Goal: Task Accomplishment & Management: Complete application form

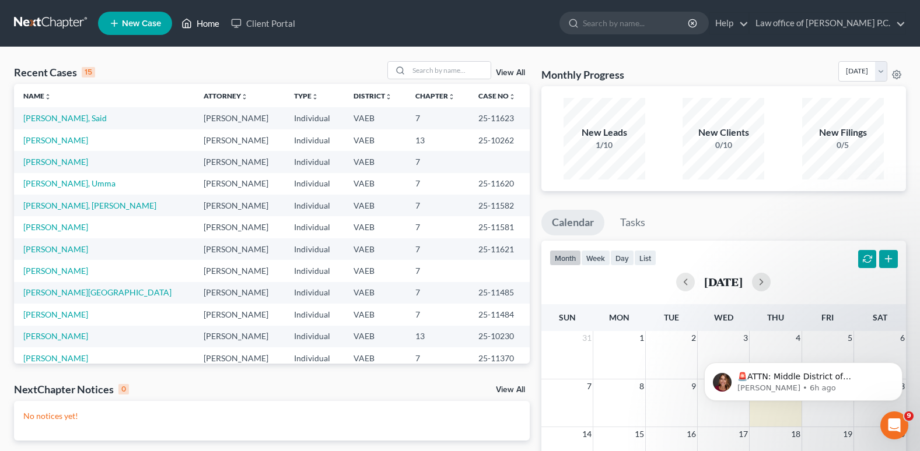
click at [203, 22] on link "Home" at bounding box center [201, 23] width 50 height 21
click at [135, 17] on link "New Case" at bounding box center [135, 23] width 74 height 23
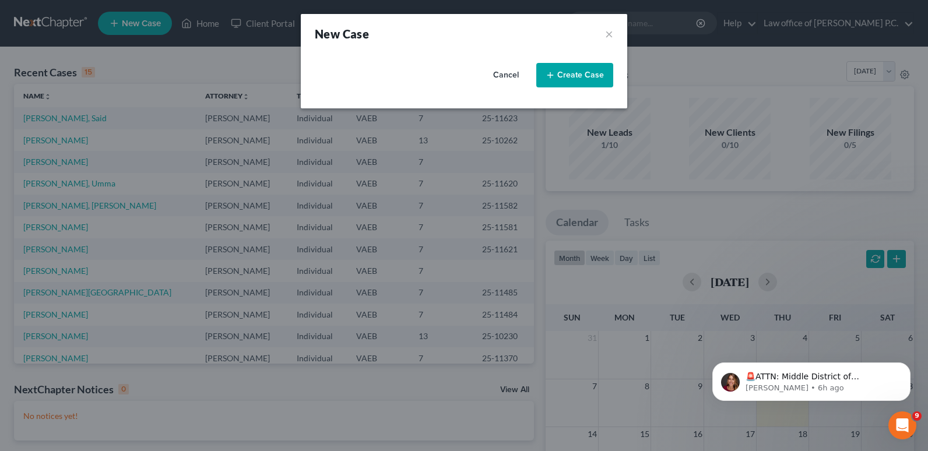
select select "83"
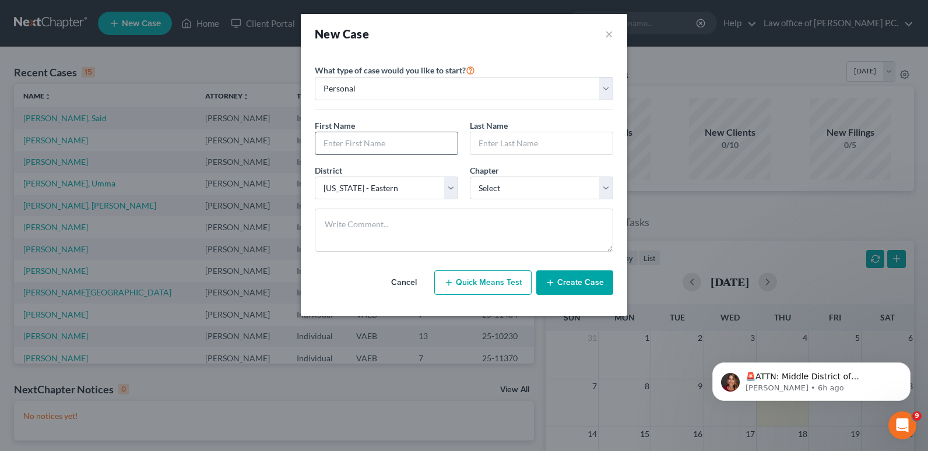
click at [333, 144] on input "text" at bounding box center [387, 143] width 142 height 22
type input "[PERSON_NAME]"
click at [489, 142] on input "text" at bounding box center [542, 143] width 142 height 22
type input "[PERSON_NAME]"
click at [452, 186] on select "Select [US_STATE] - [GEOGRAPHIC_DATA] [US_STATE] - [GEOGRAPHIC_DATA][US_STATE] …" at bounding box center [386, 188] width 143 height 23
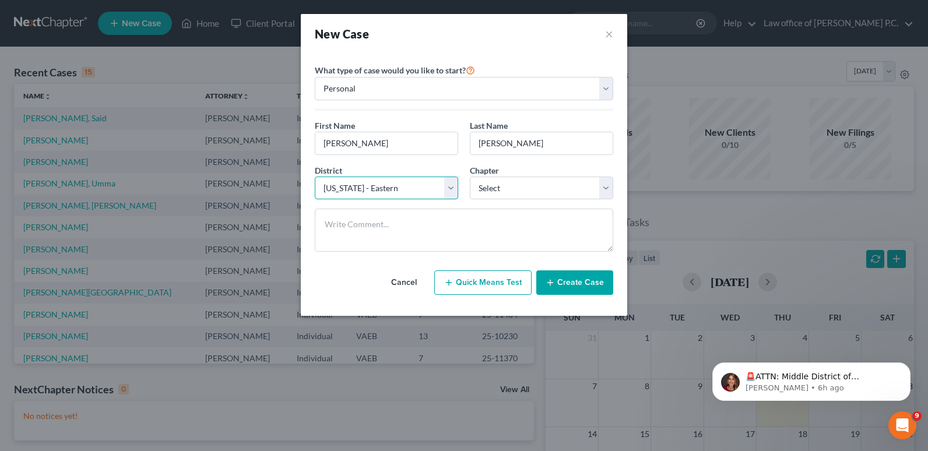
select select "38"
click at [315, 177] on select "Select [US_STATE] - [GEOGRAPHIC_DATA] [US_STATE] - [GEOGRAPHIC_DATA][US_STATE] …" at bounding box center [386, 188] width 143 height 23
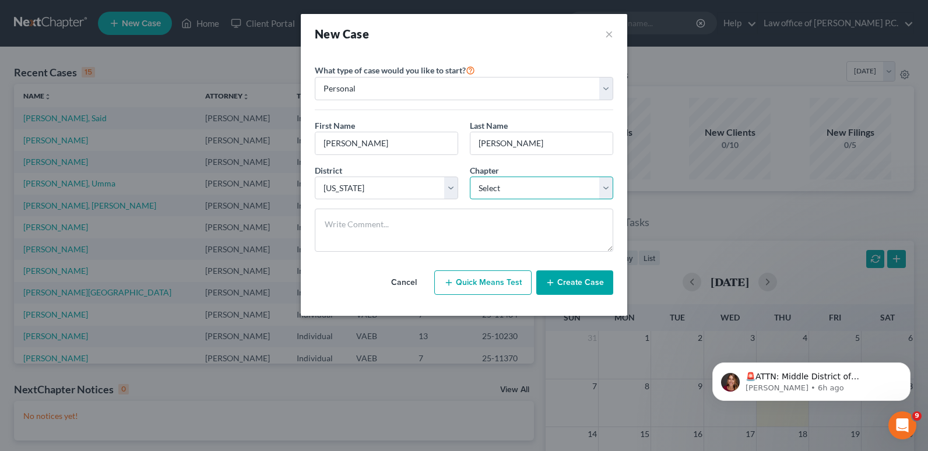
click at [605, 185] on select "Select 7 11 12 13" at bounding box center [541, 188] width 143 height 23
select select "0"
click at [470, 177] on select "Select 7 11 12 13" at bounding box center [541, 188] width 143 height 23
click at [584, 283] on button "Create Case" at bounding box center [575, 283] width 77 height 24
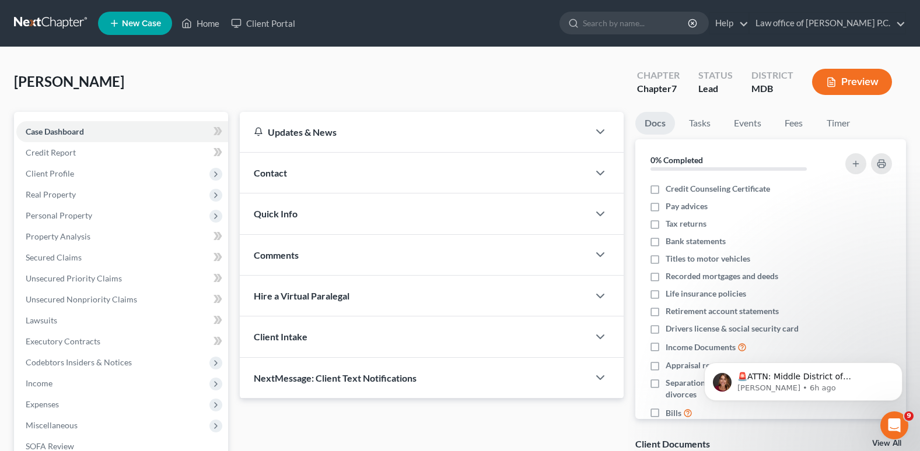
click at [292, 173] on div "Contact" at bounding box center [414, 173] width 349 height 40
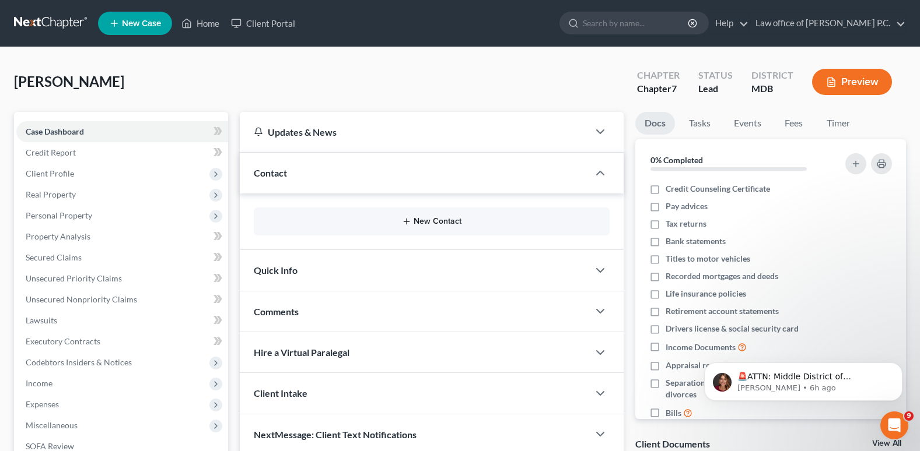
click at [433, 225] on button "New Contact" at bounding box center [431, 221] width 337 height 9
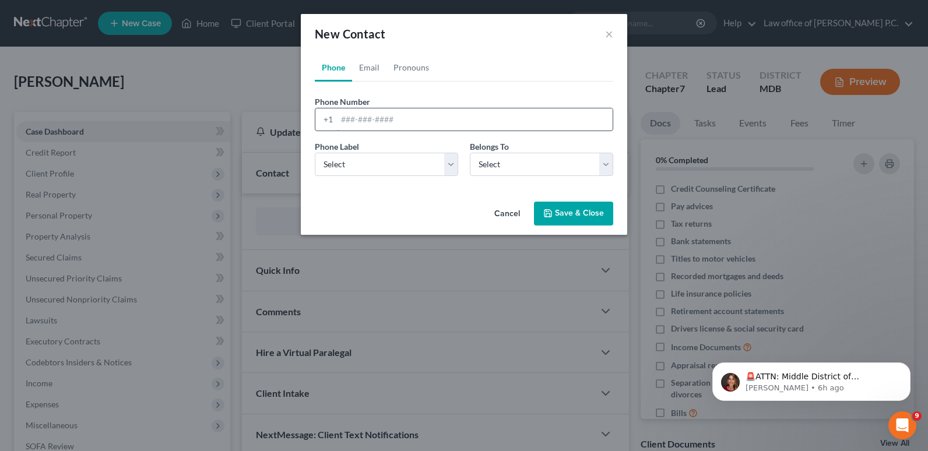
click at [345, 119] on input "tel" at bounding box center [475, 119] width 276 height 22
click at [356, 118] on input "2405842871" at bounding box center [475, 119] width 276 height 22
type input "[PHONE_NUMBER]"
click at [452, 171] on select "Select Mobile Home Work Other" at bounding box center [386, 164] width 143 height 23
select select "0"
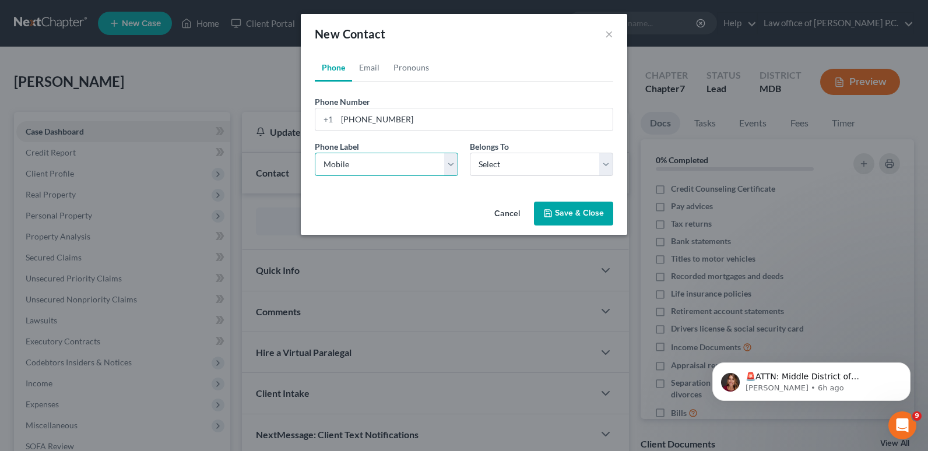
click at [315, 153] on select "Select Mobile Home Work Other" at bounding box center [386, 164] width 143 height 23
click at [605, 166] on select "Select Client Other" at bounding box center [541, 164] width 143 height 23
select select "0"
click at [470, 153] on select "Select Client Other" at bounding box center [541, 164] width 143 height 23
click at [372, 66] on link "Email" at bounding box center [369, 68] width 34 height 28
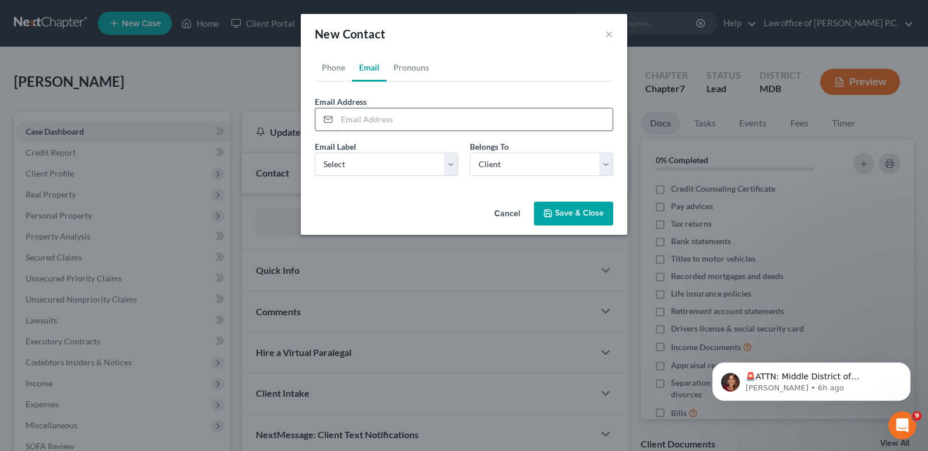
click at [351, 114] on input "email" at bounding box center [475, 119] width 276 height 22
click at [423, 205] on div "Cancel Save & Close" at bounding box center [464, 216] width 327 height 38
click at [379, 122] on input "[EMAIL_ADDRESS][DOMAIN_NAME]" at bounding box center [475, 119] width 276 height 22
type input "[EMAIL_ADDRESS][DOMAIN_NAME]"
click at [403, 198] on div "Cancel Save & Close" at bounding box center [464, 216] width 327 height 38
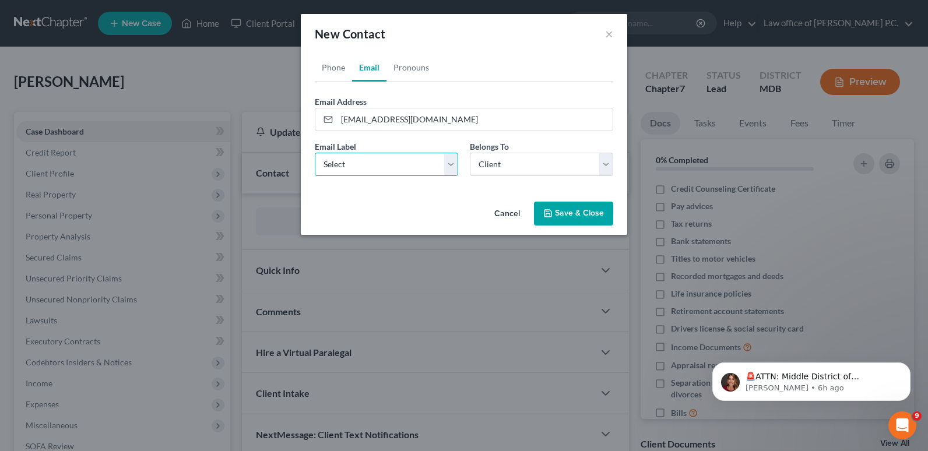
click at [452, 162] on select "Select Home Work Other" at bounding box center [386, 164] width 143 height 23
select select "0"
click at [315, 153] on select "Select Home Work Other" at bounding box center [386, 164] width 143 height 23
click at [571, 214] on button "Save & Close" at bounding box center [573, 214] width 79 height 24
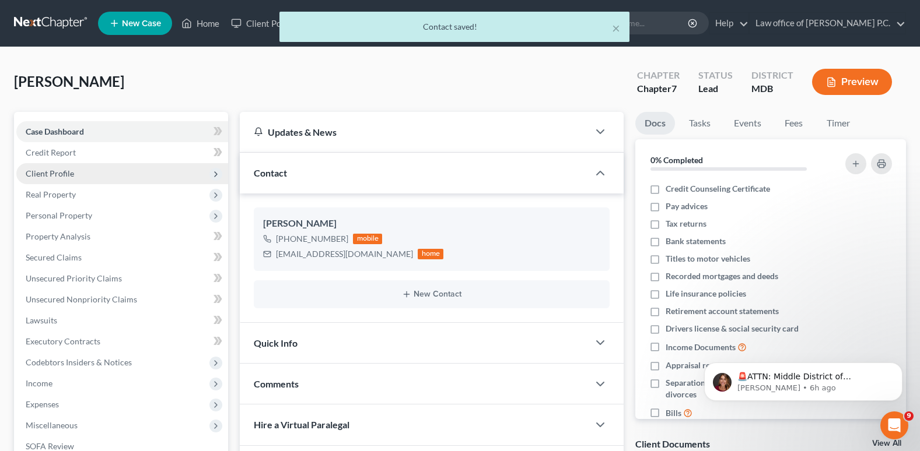
click at [63, 171] on span "Client Profile" at bounding box center [50, 174] width 48 height 10
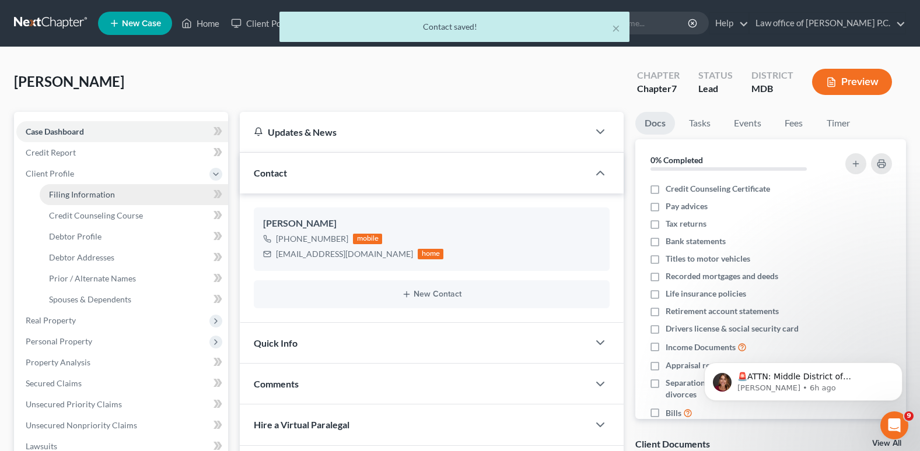
click at [78, 195] on span "Filing Information" at bounding box center [82, 195] width 66 height 10
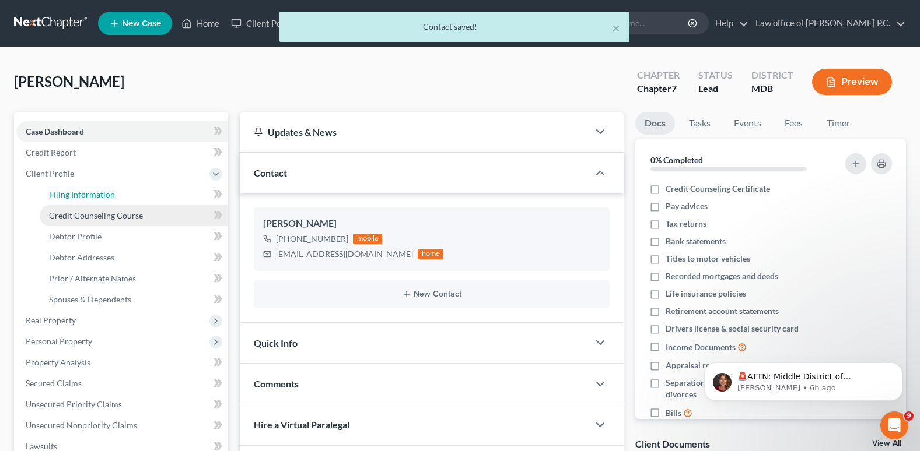
select select "1"
select select "0"
select select "38"
select select "0"
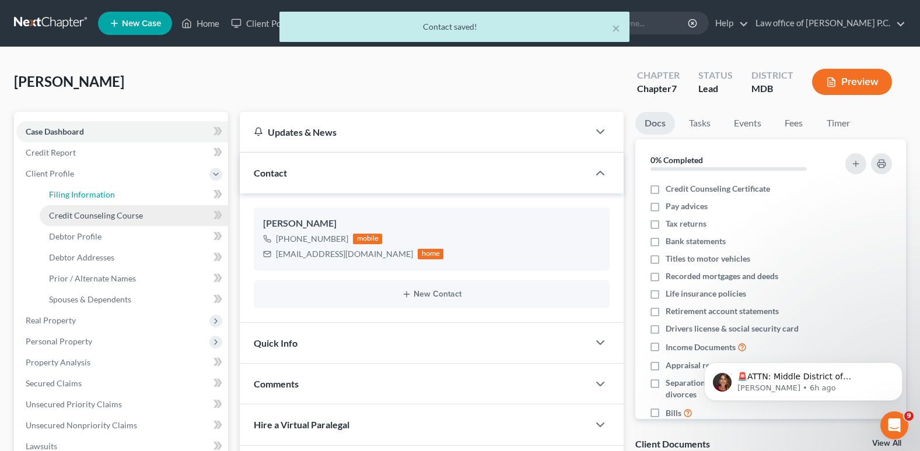
select select "21"
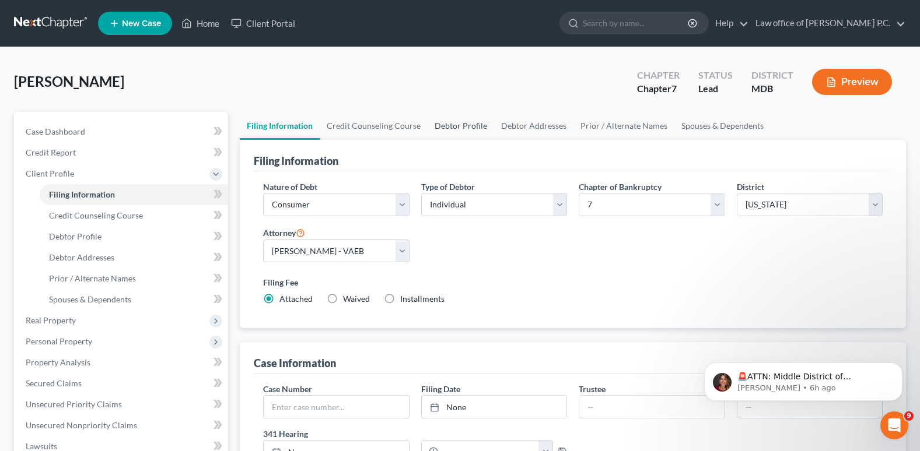
click at [449, 125] on link "Debtor Profile" at bounding box center [460, 126] width 66 height 28
select select "0"
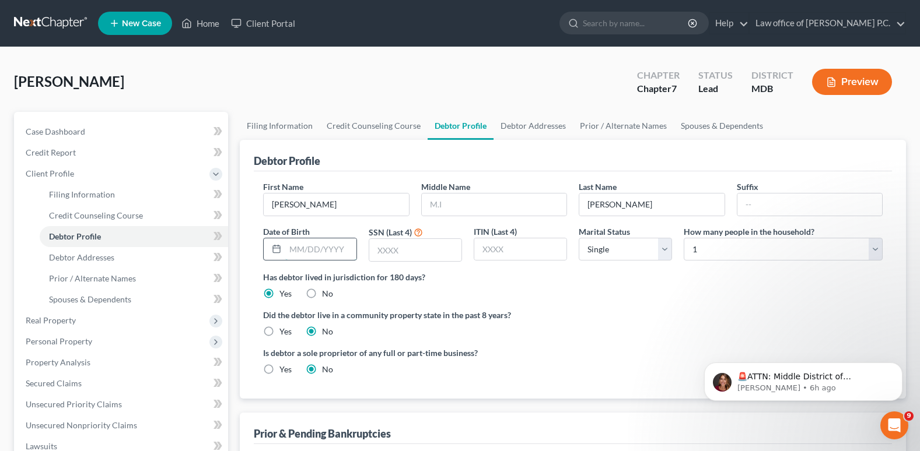
click at [297, 250] on input "text" at bounding box center [320, 250] width 71 height 22
type input "[DATE]"
click at [384, 250] on input "text" at bounding box center [415, 250] width 92 height 22
type input "8607"
click at [623, 311] on label "Did the debtor live in a community property state in the past 8 years?" at bounding box center [572, 315] width 619 height 12
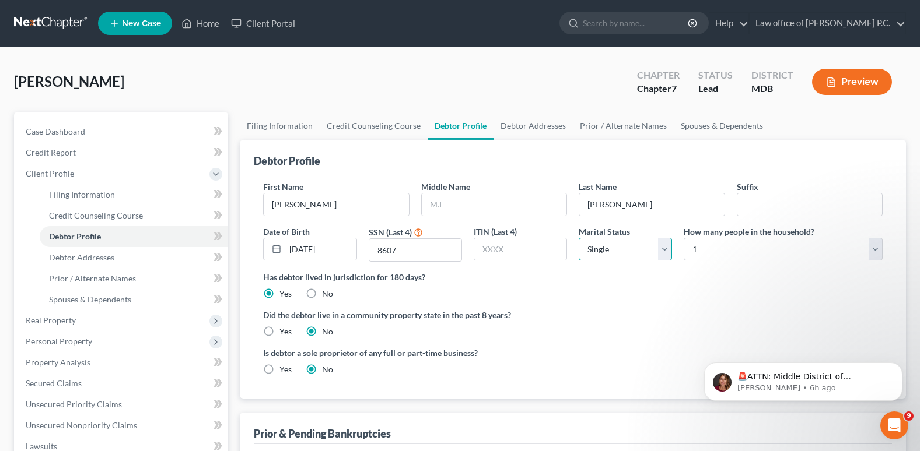
click at [662, 246] on select "Select Single Married Separated Divorced Widowed" at bounding box center [625, 249] width 93 height 23
select select "1"
click at [579, 238] on select "Select Single Married Separated Divorced Widowed" at bounding box center [625, 249] width 93 height 23
click at [876, 252] on select "Select 1 2 3 4 5 6 7 8 9 10 11 12 13 14 15 16 17 18 19 20" at bounding box center [782, 249] width 199 height 23
click at [683, 238] on select "Select 1 2 3 4 5 6 7 8 9 10 11 12 13 14 15 16 17 18 19 20" at bounding box center [782, 249] width 199 height 23
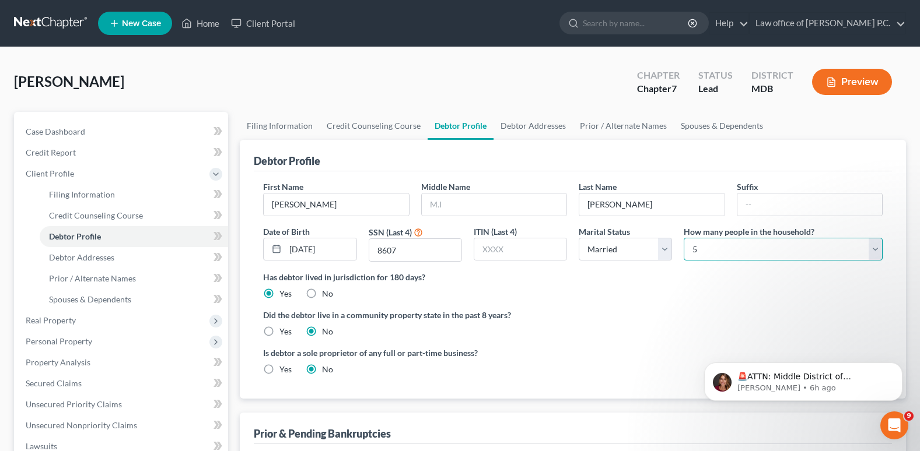
click at [878, 248] on select "Select 1 2 3 4 5 6 7 8 9 10 11 12 13 14 15 16 17 18 19 20" at bounding box center [782, 249] width 199 height 23
select select "5"
click at [683, 238] on select "Select 1 2 3 4 5 6 7 8 9 10 11 12 13 14 15 16 17 18 19 20" at bounding box center [782, 249] width 199 height 23
click at [684, 338] on div "Did the debtor live in a community property state in the past 8 years? Yes No" at bounding box center [572, 323] width 619 height 29
click at [531, 127] on link "Debtor Addresses" at bounding box center [532, 126] width 79 height 28
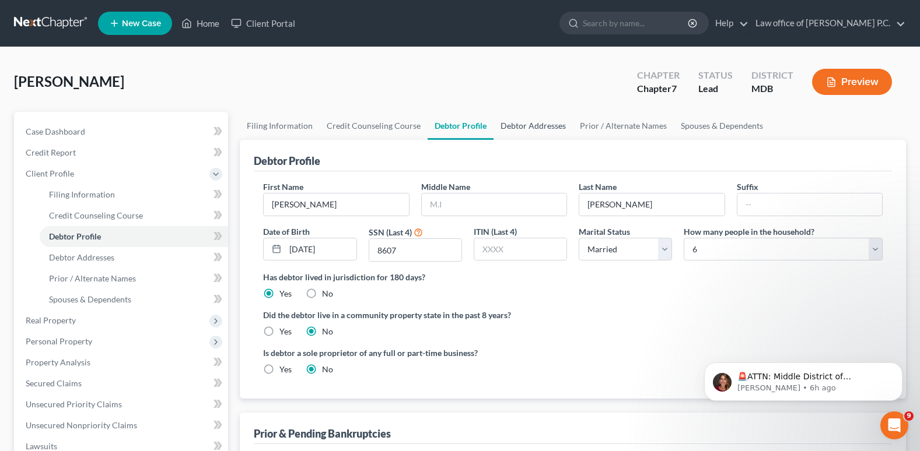
select select "0"
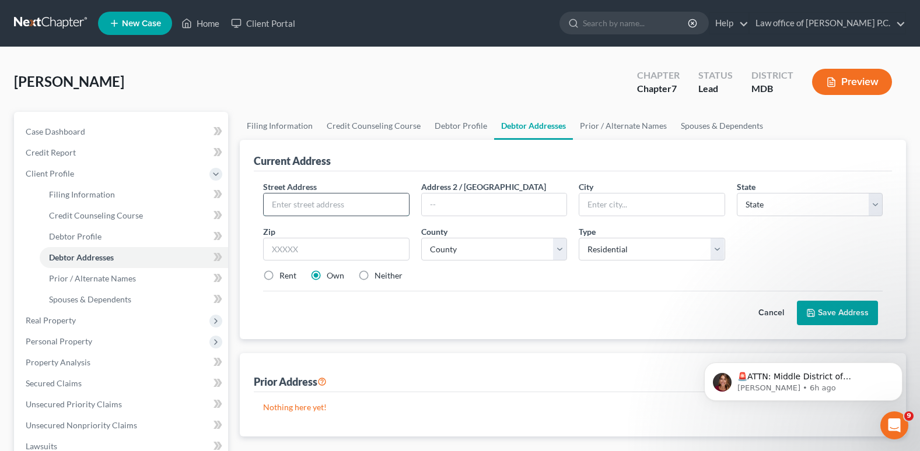
click at [278, 208] on input "text" at bounding box center [336, 205] width 145 height 22
type input "[STREET_ADDRESS]"
type input "Laurel"
click at [875, 207] on select "State [US_STATE] AK AR AZ CA CO CT DE DC [GEOGRAPHIC_DATA] [GEOGRAPHIC_DATA] GU…" at bounding box center [810, 204] width 146 height 23
select select "21"
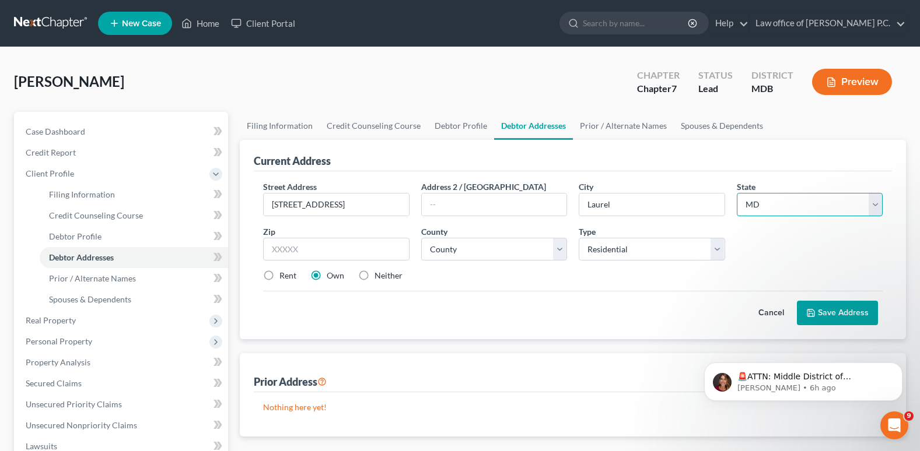
click at [737, 193] on select "State [US_STATE] AK AR AZ CA CO CT DE DC [GEOGRAPHIC_DATA] [GEOGRAPHIC_DATA] GU…" at bounding box center [810, 204] width 146 height 23
click at [278, 248] on input "text" at bounding box center [336, 249] width 146 height 23
type input "20708"
click at [557, 248] on select "County [GEOGRAPHIC_DATA] [GEOGRAPHIC_DATA] [GEOGRAPHIC_DATA] [GEOGRAPHIC_DATA] …" at bounding box center [494, 249] width 146 height 23
select select "16"
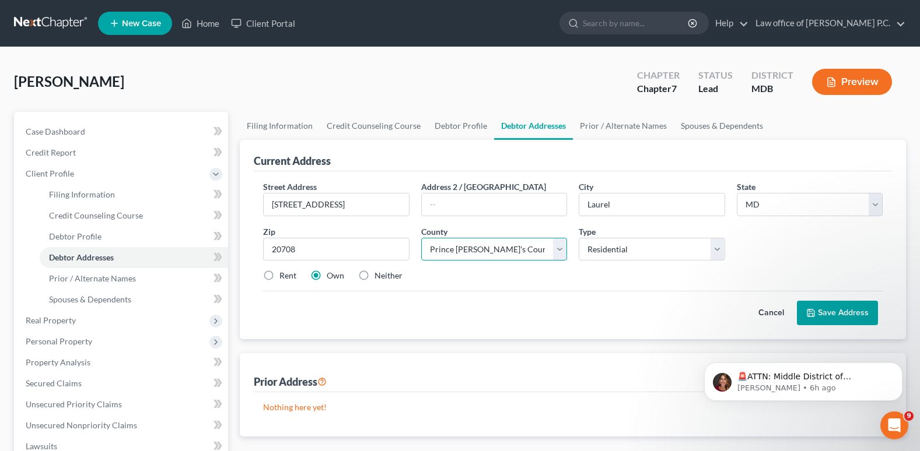
click at [421, 238] on select "County [GEOGRAPHIC_DATA] [GEOGRAPHIC_DATA] [GEOGRAPHIC_DATA] [GEOGRAPHIC_DATA] …" at bounding box center [494, 249] width 146 height 23
click at [279, 276] on label "Rent" at bounding box center [287, 276] width 17 height 12
click at [284, 276] on input "Rent" at bounding box center [288, 274] width 8 height 8
radio input "true"
click at [832, 314] on button "Save Address" at bounding box center [837, 313] width 81 height 24
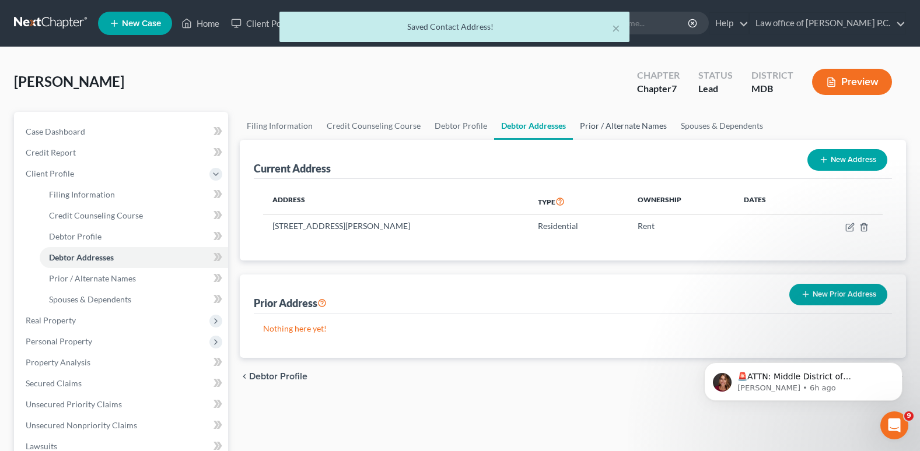
click at [613, 128] on link "Prior / Alternate Names" at bounding box center [623, 126] width 101 height 28
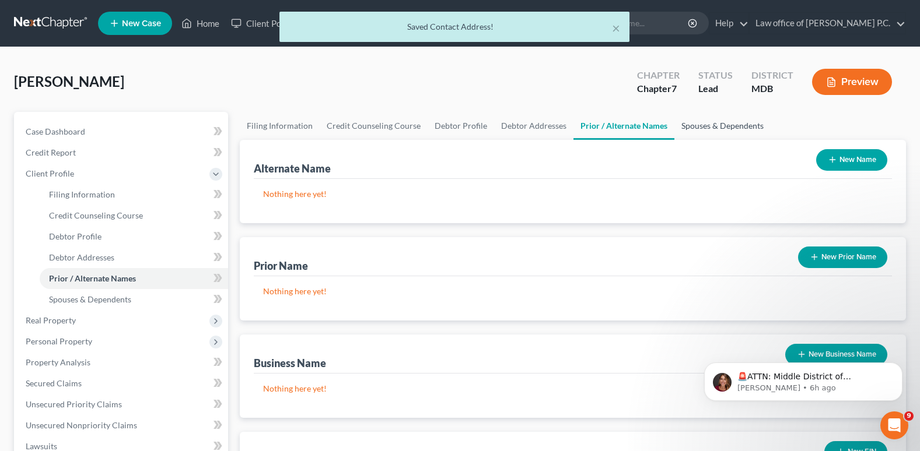
click at [707, 124] on link "Spouses & Dependents" at bounding box center [722, 126] width 96 height 28
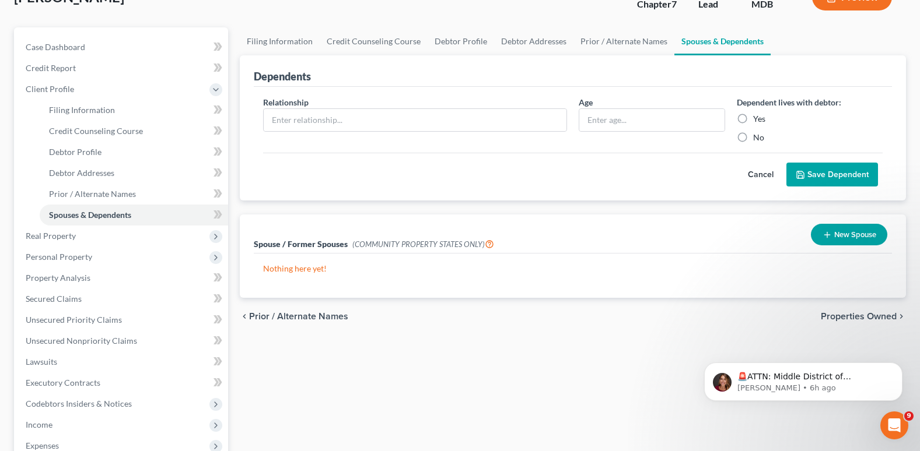
scroll to position [58, 0]
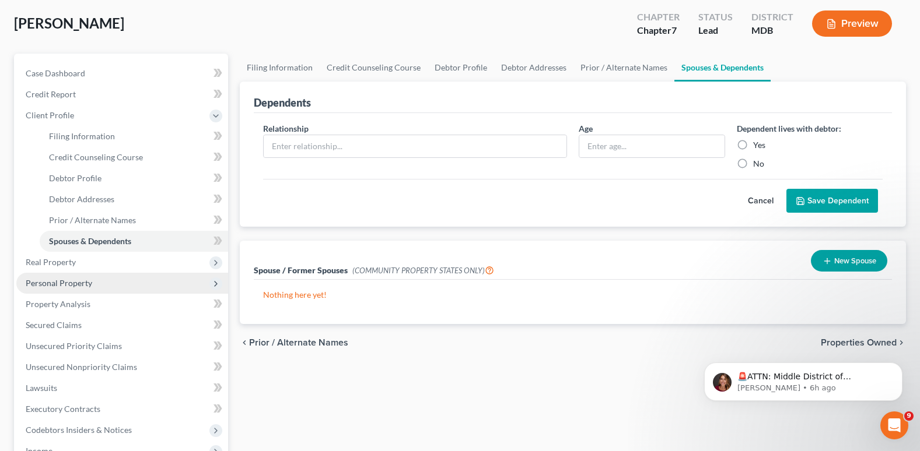
click at [72, 285] on span "Personal Property" at bounding box center [59, 283] width 66 height 10
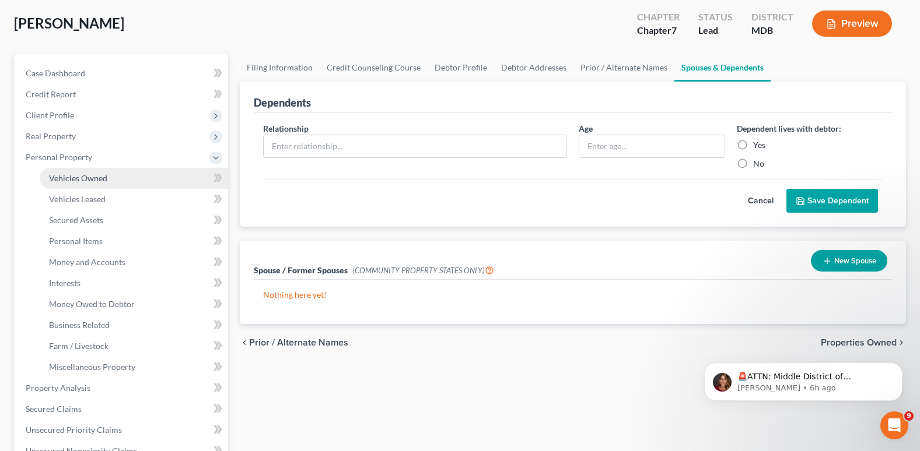
click at [82, 179] on span "Vehicles Owned" at bounding box center [78, 178] width 58 height 10
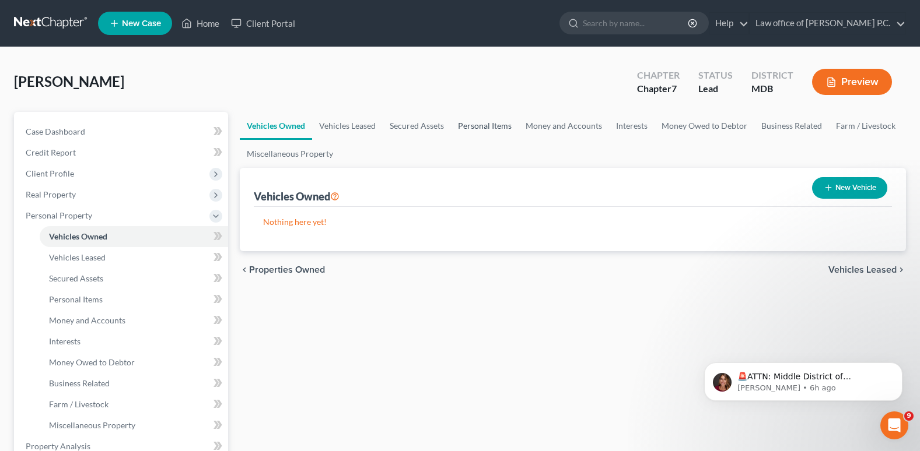
click at [483, 127] on link "Personal Items" at bounding box center [485, 126] width 68 height 28
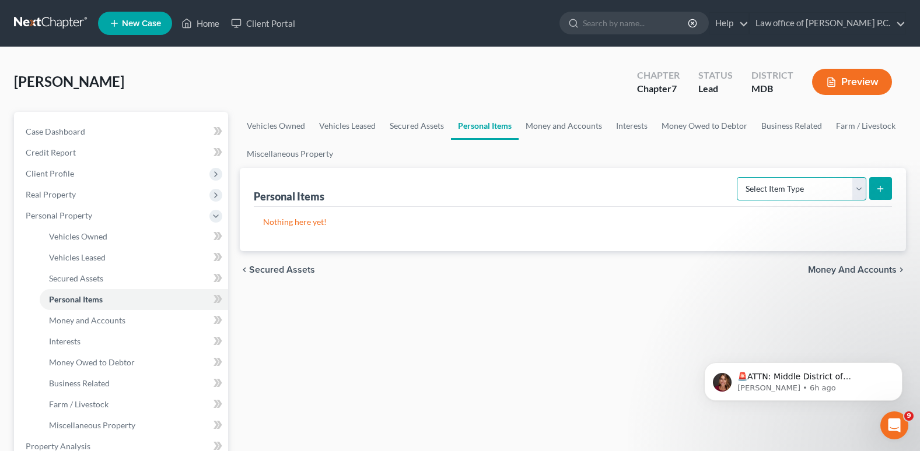
click at [858, 188] on select "Select Item Type Clothing Collectibles Of Value Electronics Firearms Household …" at bounding box center [801, 188] width 129 height 23
select select "clothing"
click at [738, 177] on select "Select Item Type Clothing Collectibles Of Value Electronics Firearms Household …" at bounding box center [801, 188] width 129 height 23
click at [881, 186] on icon "submit" at bounding box center [879, 188] width 9 height 9
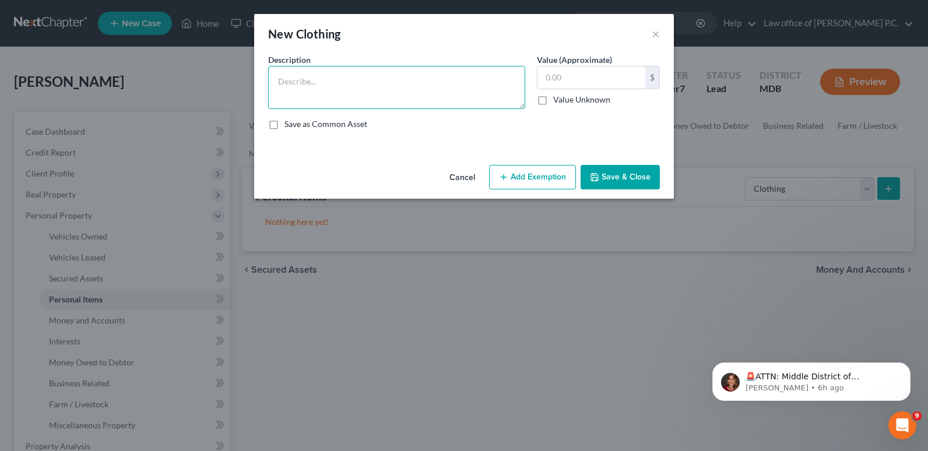
click at [304, 77] on textarea at bounding box center [396, 87] width 257 height 43
type textarea "shoes and clothes"
click at [552, 75] on input "text" at bounding box center [592, 77] width 108 height 22
type input "300"
click at [530, 176] on button "Add Exemption" at bounding box center [532, 177] width 87 height 24
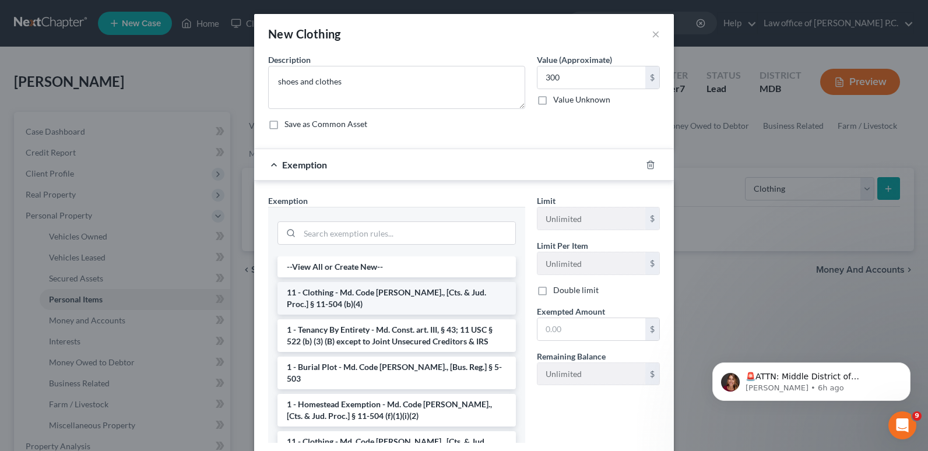
click at [337, 294] on li "11 - Clothing - Md. Code [PERSON_NAME]., [Cts. & Jud. Proc.] § 11-504 (b)(4)" at bounding box center [397, 298] width 239 height 33
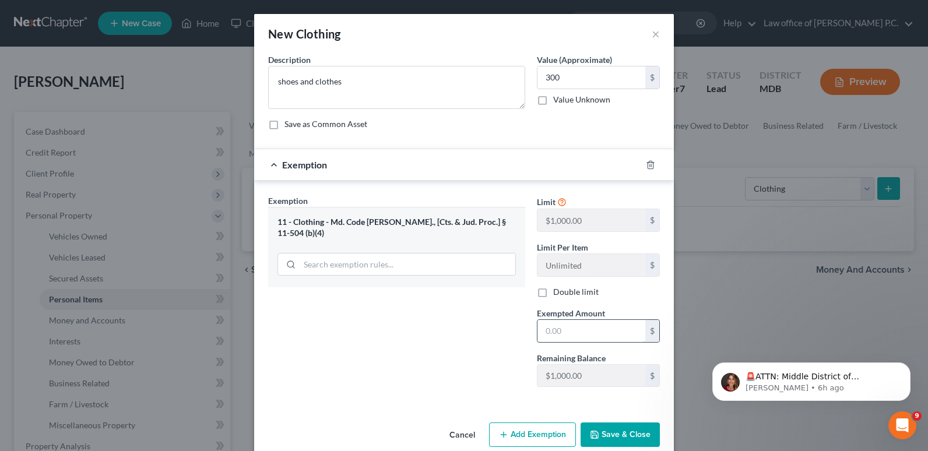
click at [546, 334] on input "text" at bounding box center [592, 331] width 108 height 22
type input "300"
click at [606, 439] on button "Save & Close" at bounding box center [620, 435] width 79 height 24
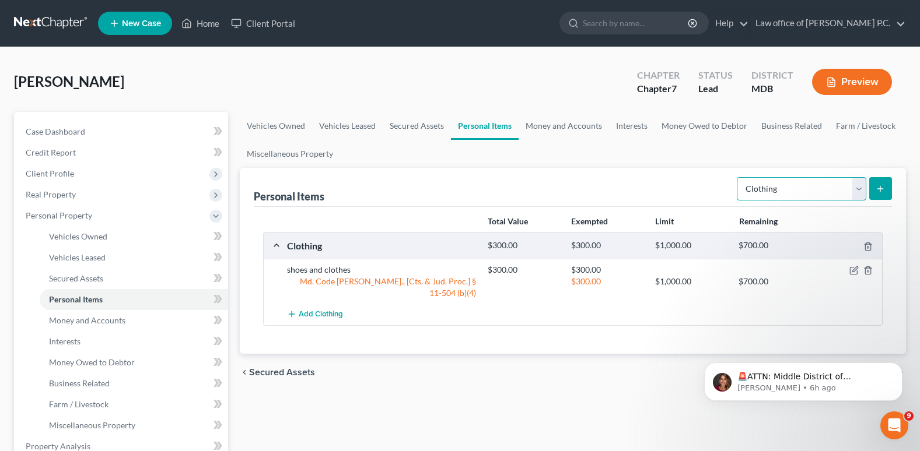
click at [861, 188] on select "Select Item Type Clothing Collectibles Of Value Electronics Firearms Household …" at bounding box center [801, 188] width 129 height 23
select select "electronics"
click at [738, 177] on select "Select Item Type Clothing Collectibles Of Value Electronics Firearms Household …" at bounding box center [801, 188] width 129 height 23
click at [884, 188] on icon "submit" at bounding box center [879, 188] width 9 height 9
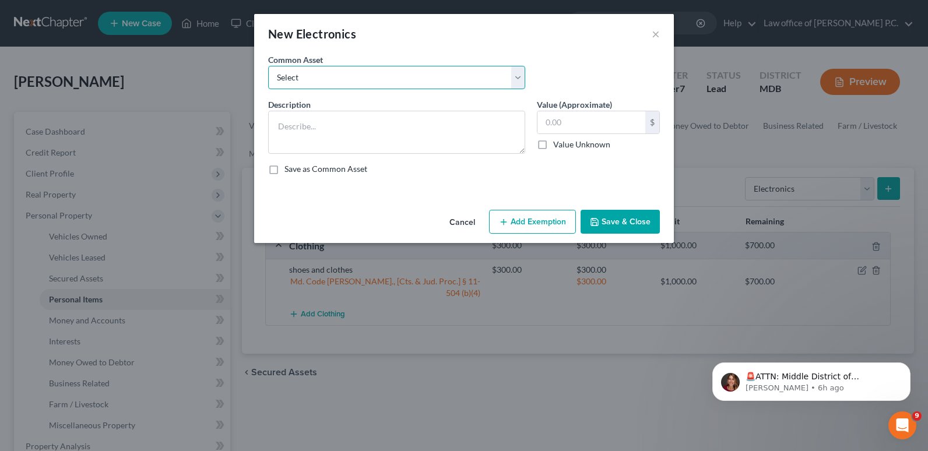
click at [321, 75] on select "Select Electronics" at bounding box center [396, 77] width 257 height 23
select select "0"
click at [268, 66] on select "Select Electronics" at bounding box center [396, 77] width 257 height 23
type textarea "Electronics"
type input "750.00"
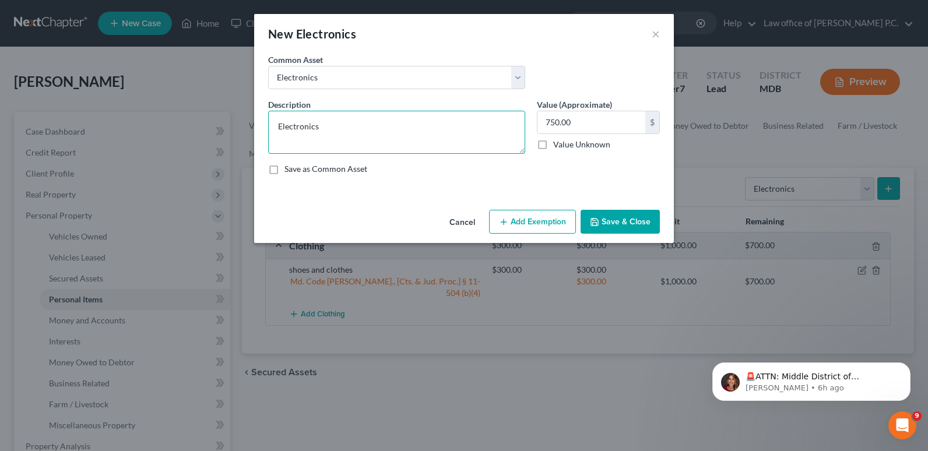
click at [325, 127] on textarea "Electronics" at bounding box center [396, 132] width 257 height 43
type textarea "Electronics, computer TV, cell phone"
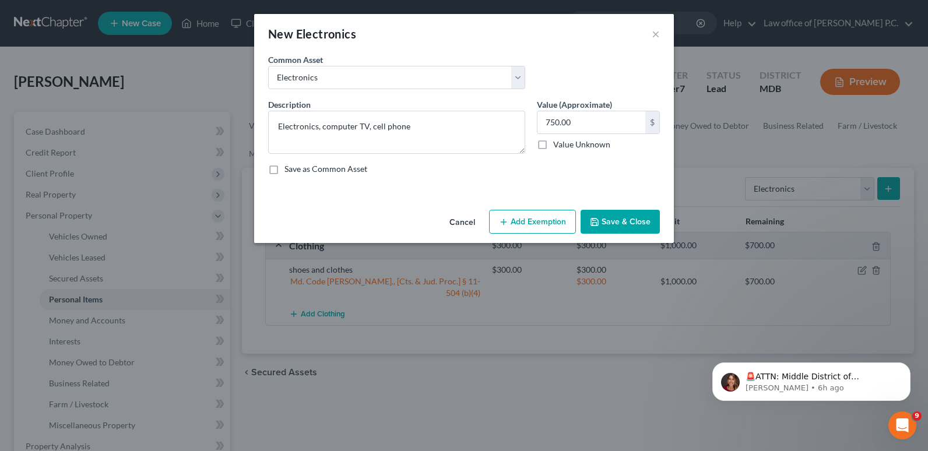
click at [524, 220] on button "Add Exemption" at bounding box center [532, 222] width 87 height 24
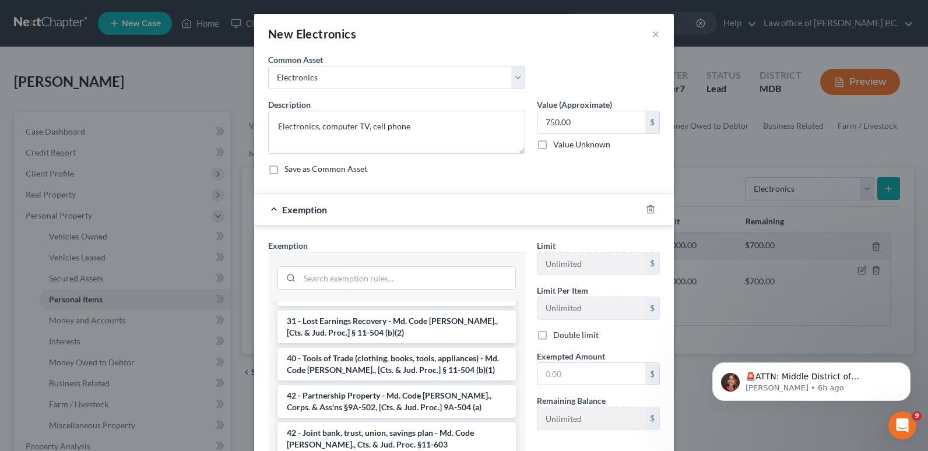
scroll to position [949, 0]
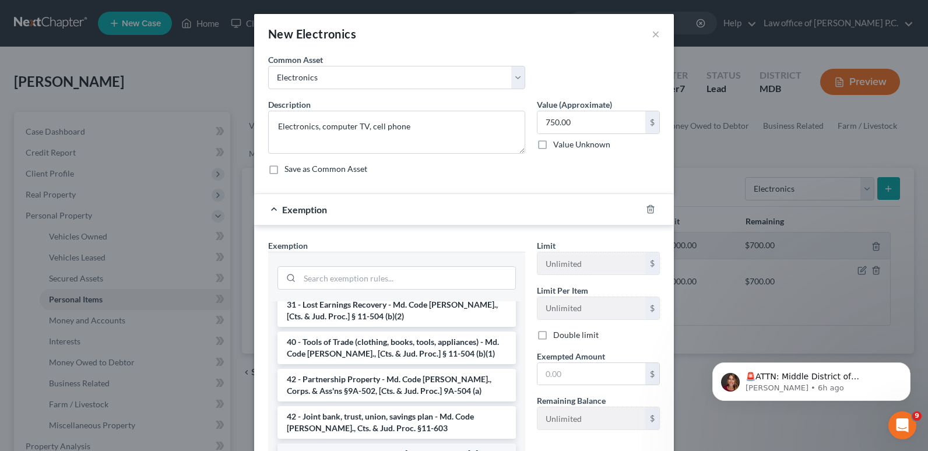
click at [384, 444] on li "6 - Household Goods - Md. Code [PERSON_NAME]., [Cts. & Jud. Proc.] § 11-504 (b)…" at bounding box center [397, 460] width 239 height 33
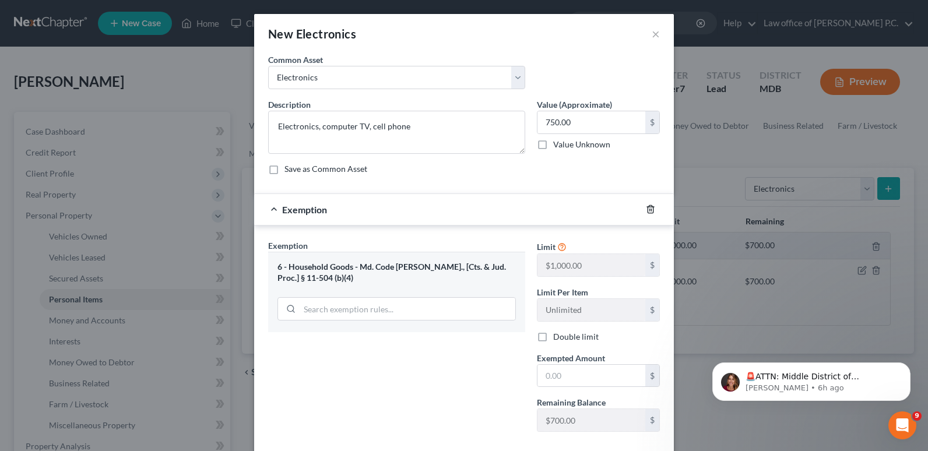
click at [647, 207] on polyline "button" at bounding box center [650, 207] width 7 height 0
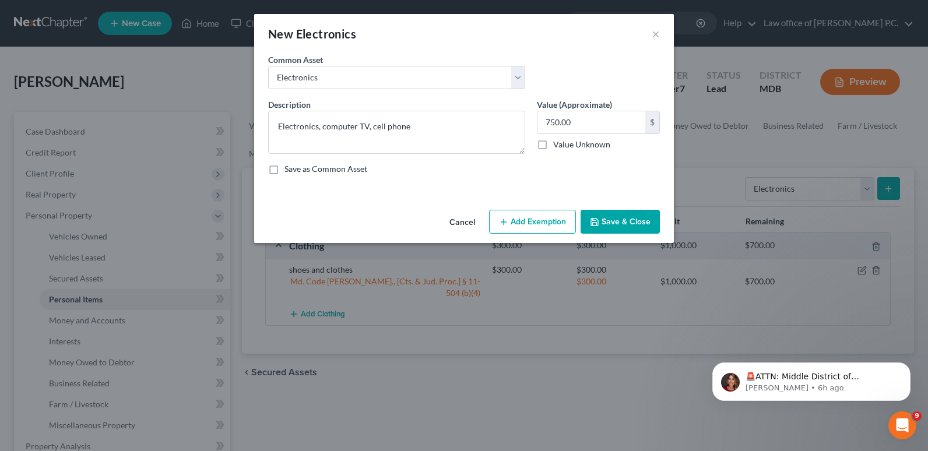
click at [518, 219] on button "Add Exemption" at bounding box center [532, 222] width 87 height 24
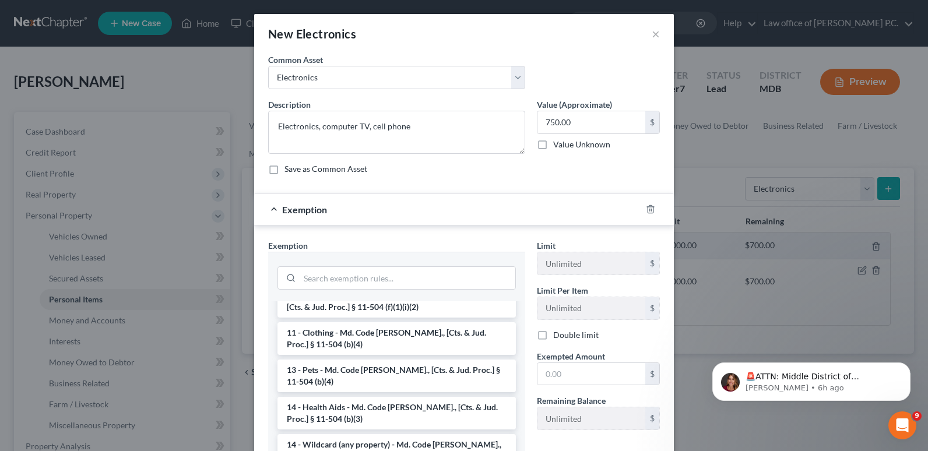
scroll to position [175, 0]
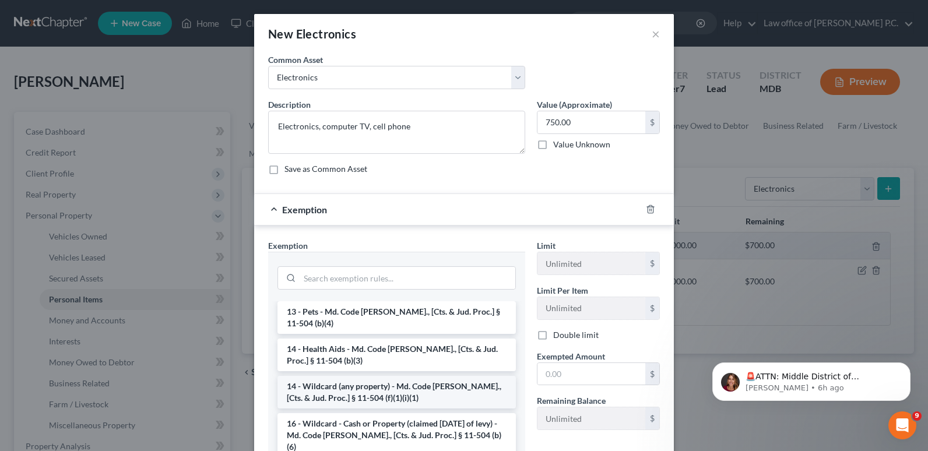
click at [368, 380] on li "14 - Wildcard (any property) - Md. Code [PERSON_NAME]., [Cts. & Jud. Proc.] § 1…" at bounding box center [397, 392] width 239 height 33
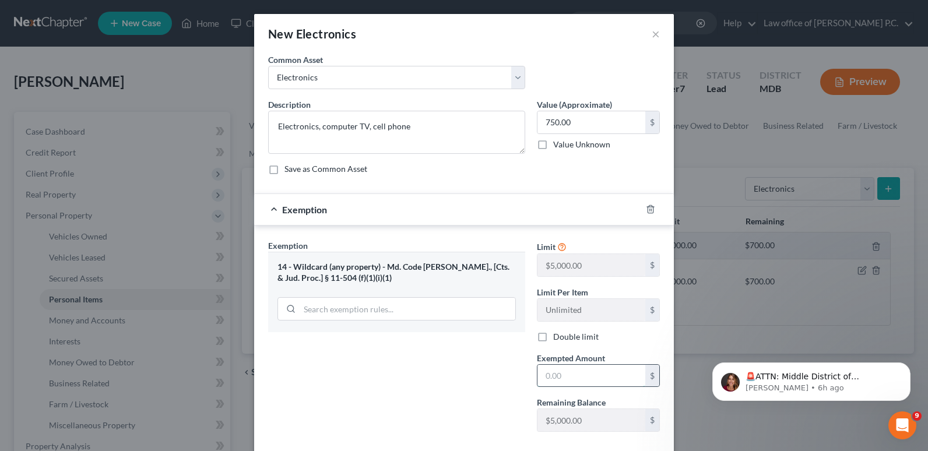
click at [544, 373] on input "text" at bounding box center [592, 376] width 108 height 22
type input "750"
click at [449, 382] on div "Exemption Set must be selected for CA. Exemption * 14 - Wildcard (any property)…" at bounding box center [396, 341] width 269 height 202
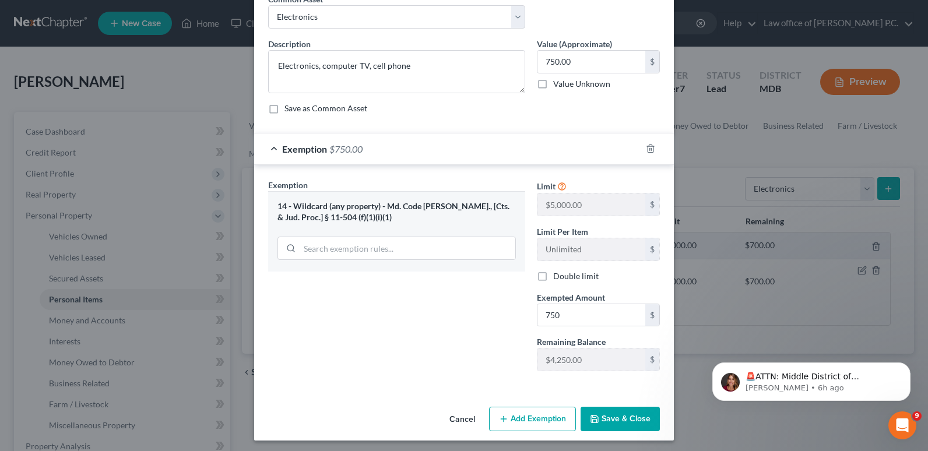
scroll to position [64, 0]
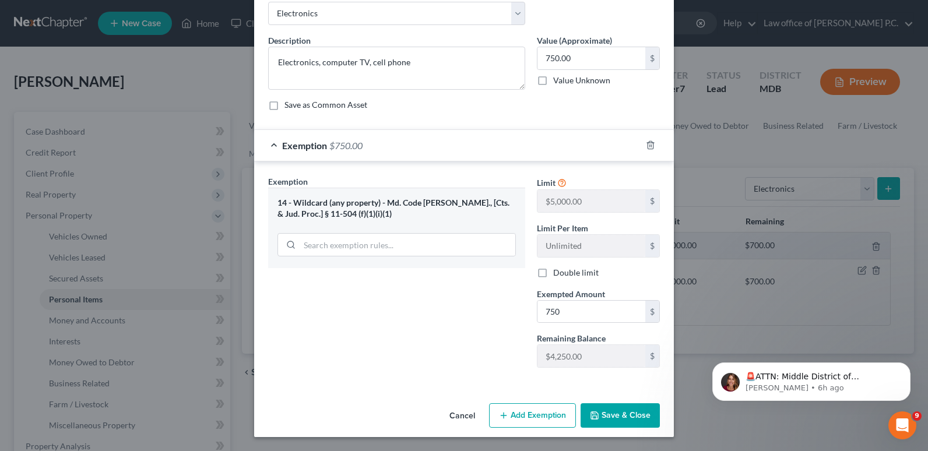
click at [611, 420] on button "Save & Close" at bounding box center [620, 416] width 79 height 24
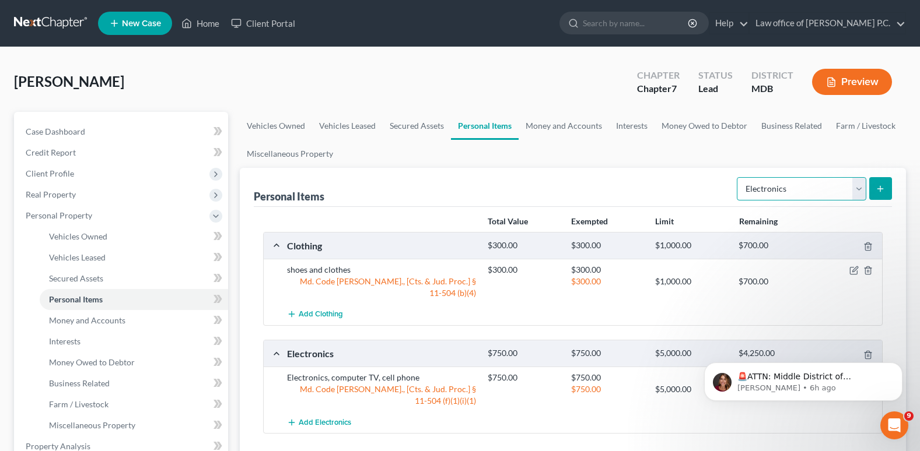
click at [859, 192] on select "Select Item Type Clothing Collectibles Of Value Electronics Firearms Household …" at bounding box center [801, 188] width 129 height 23
select select "household_goods"
click at [738, 177] on select "Select Item Type Clothing Collectibles Of Value Electronics Firearms Household …" at bounding box center [801, 188] width 129 height 23
click at [881, 191] on icon "submit" at bounding box center [879, 188] width 9 height 9
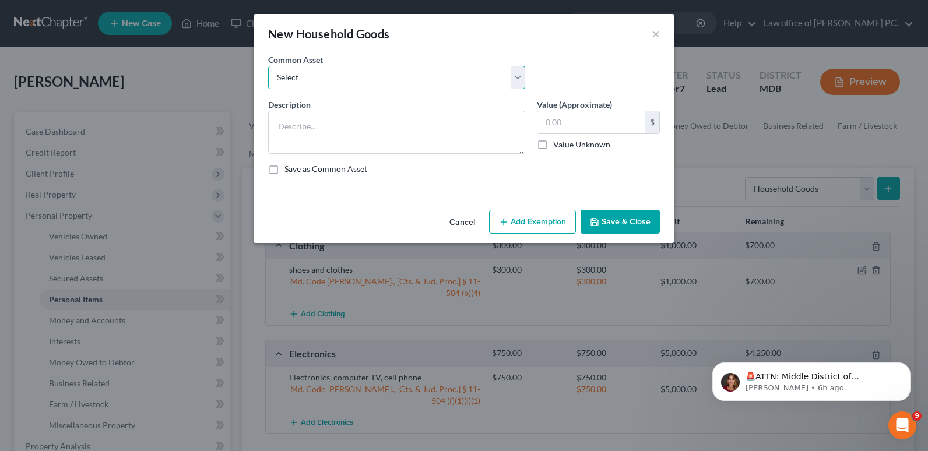
click at [312, 75] on select "Select Furniture and Misc. Household Items Furniture and Misc. Household Items" at bounding box center [396, 77] width 257 height 23
select select "0"
click at [268, 66] on select "Select Furniture and Misc. Household Items Furniture and Misc. Household Items" at bounding box center [396, 77] width 257 height 23
type textarea "Furniture and Misc. Household Items"
type input "2,500.00"
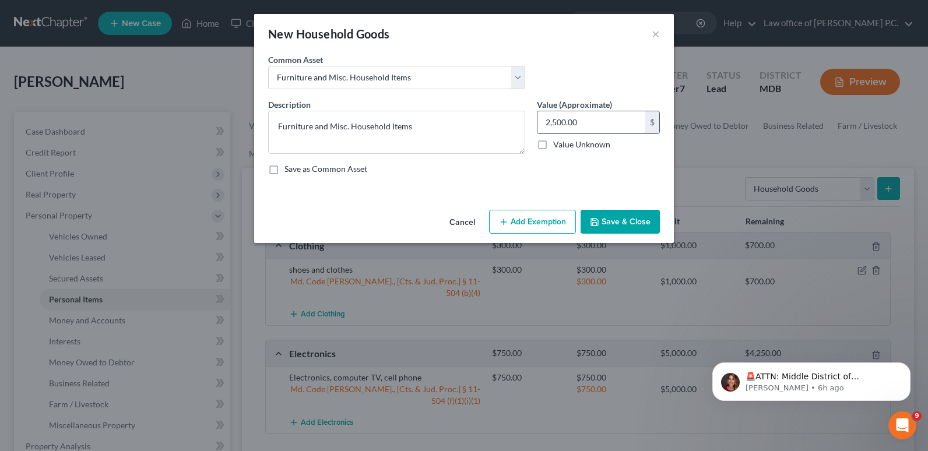
click at [582, 123] on input "2,500.00" at bounding box center [592, 122] width 108 height 22
type input "1,000"
click at [531, 222] on button "Add Exemption" at bounding box center [532, 222] width 87 height 24
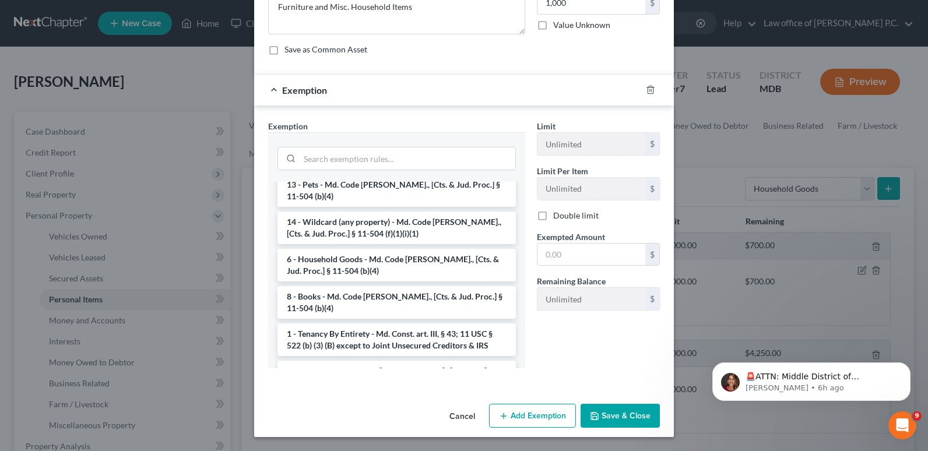
scroll to position [70, 0]
click at [347, 265] on li "6 - Household Goods - Md. Code [PERSON_NAME]., [Cts. & Jud. Proc.] § 11-504 (b)…" at bounding box center [397, 266] width 239 height 33
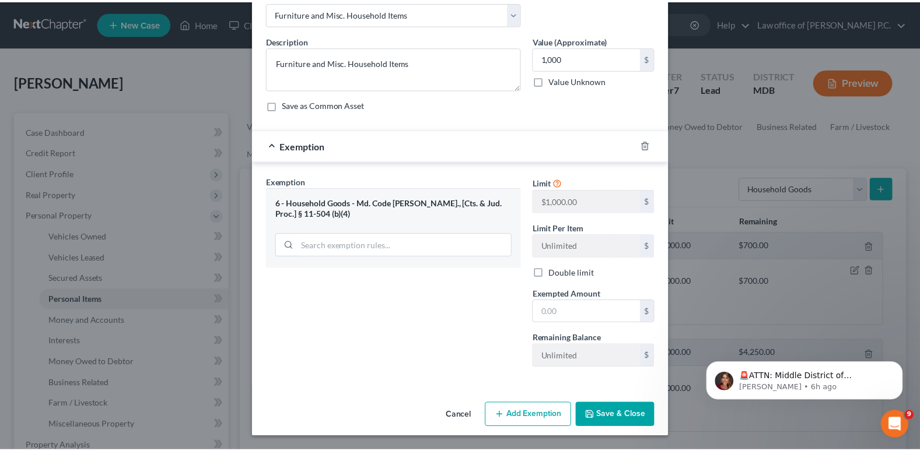
scroll to position [64, 0]
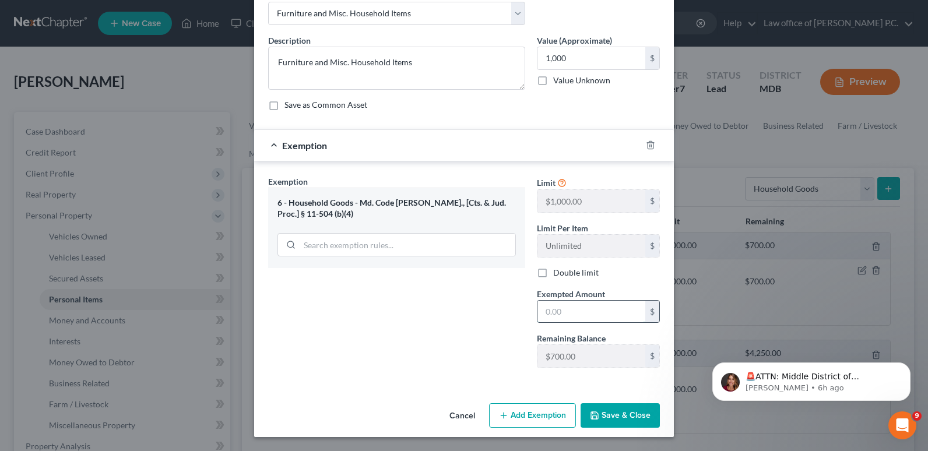
click at [549, 310] on input "text" at bounding box center [592, 312] width 108 height 22
type input "1,000"
click at [373, 315] on div "Exemption Set must be selected for CA. Exemption * 6 - Household Goods - Md. Co…" at bounding box center [396, 277] width 269 height 202
click at [573, 314] on input "1,000" at bounding box center [592, 312] width 108 height 22
click at [422, 330] on div "Exemption Set must be selected for CA. Exemption * 6 - Household Goods - Md. Co…" at bounding box center [396, 277] width 269 height 202
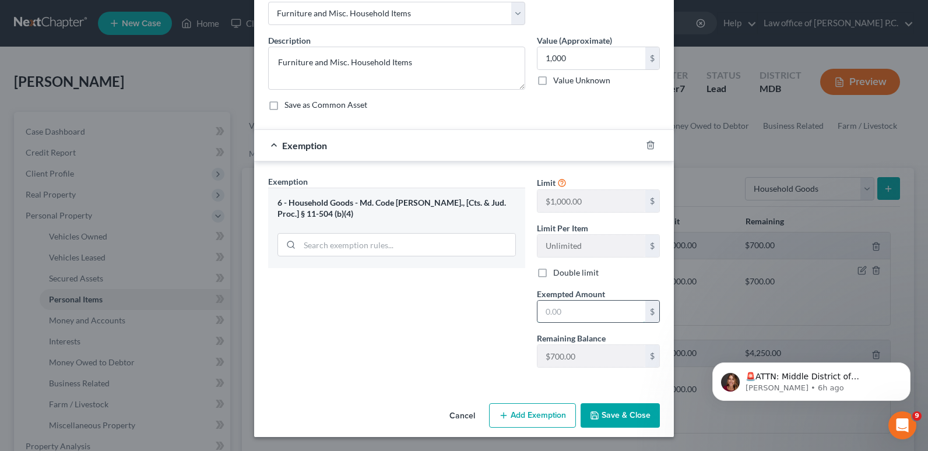
click at [541, 310] on input "text" at bounding box center [592, 312] width 108 height 22
type input "1,000"
click at [612, 416] on button "Save & Close" at bounding box center [620, 416] width 79 height 24
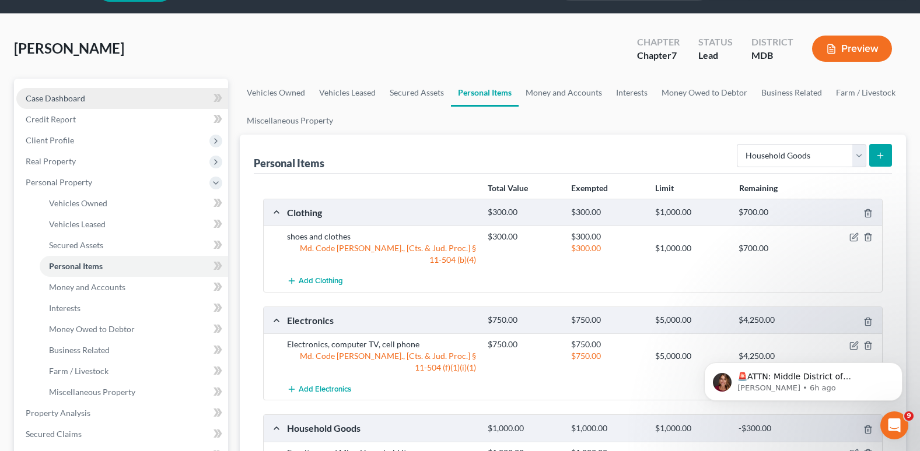
scroll to position [0, 0]
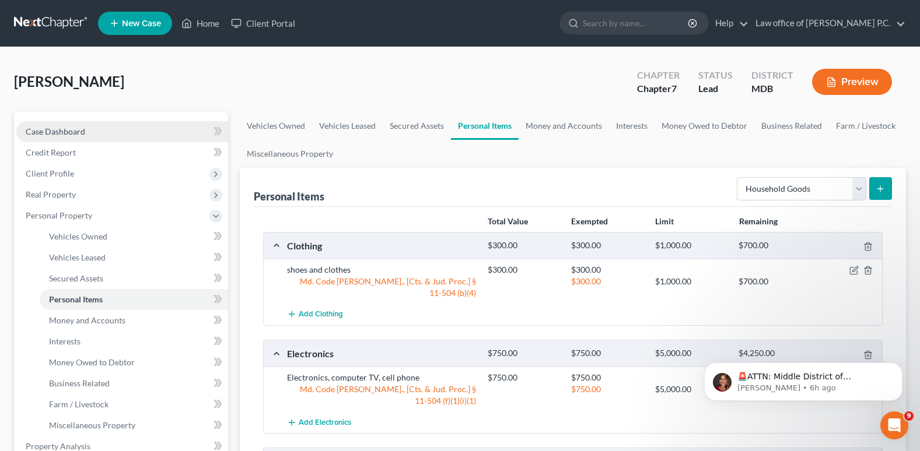
click at [67, 133] on span "Case Dashboard" at bounding box center [55, 132] width 59 height 10
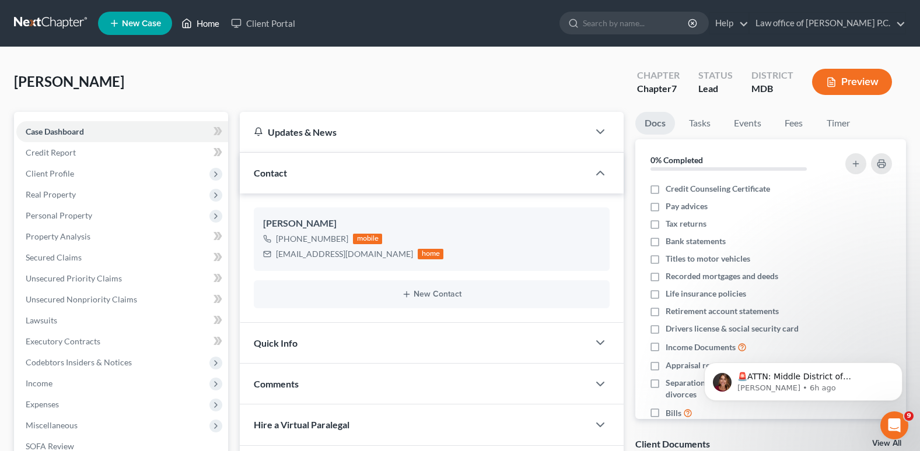
click at [209, 26] on link "Home" at bounding box center [201, 23] width 50 height 21
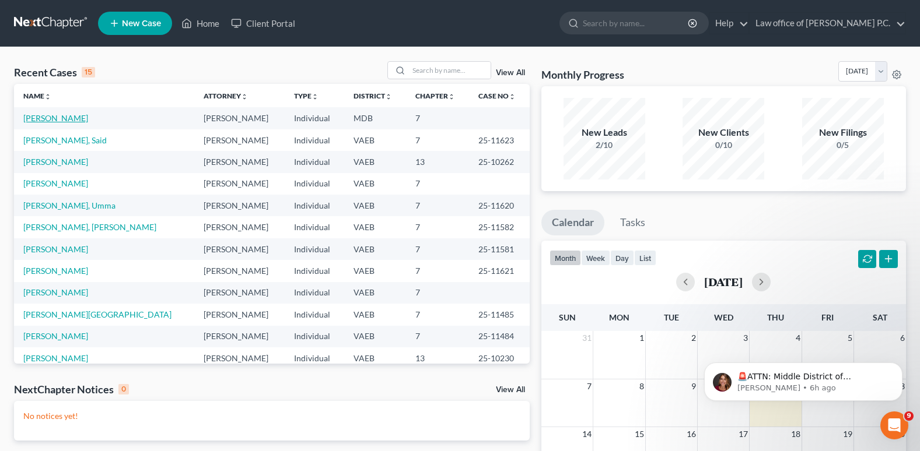
click at [48, 117] on link "[PERSON_NAME]" at bounding box center [55, 118] width 65 height 10
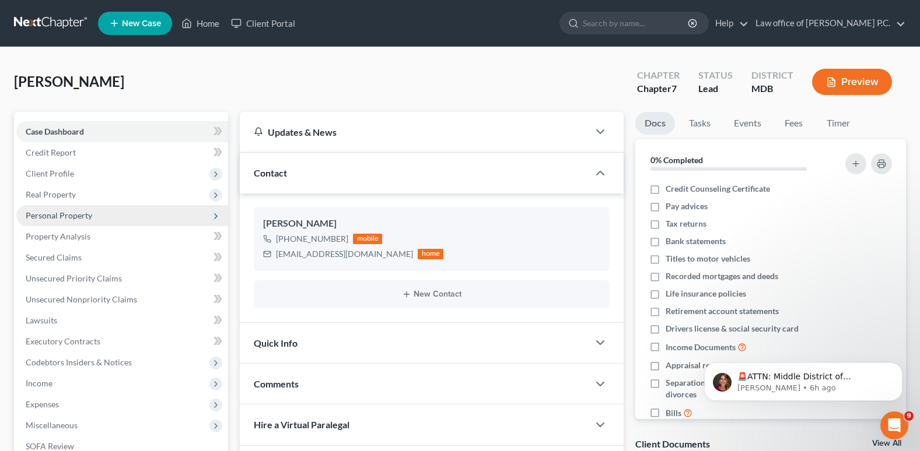
click at [55, 216] on span "Personal Property" at bounding box center [59, 216] width 66 height 10
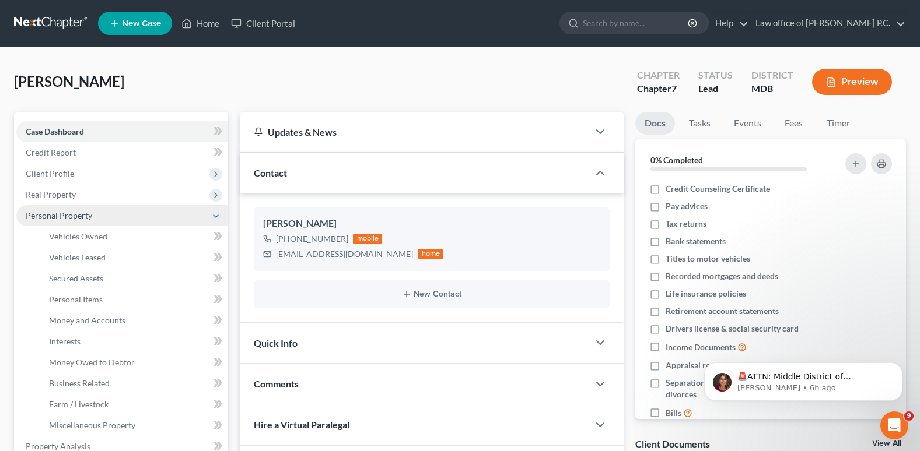
click at [57, 216] on span "Personal Property" at bounding box center [59, 216] width 66 height 10
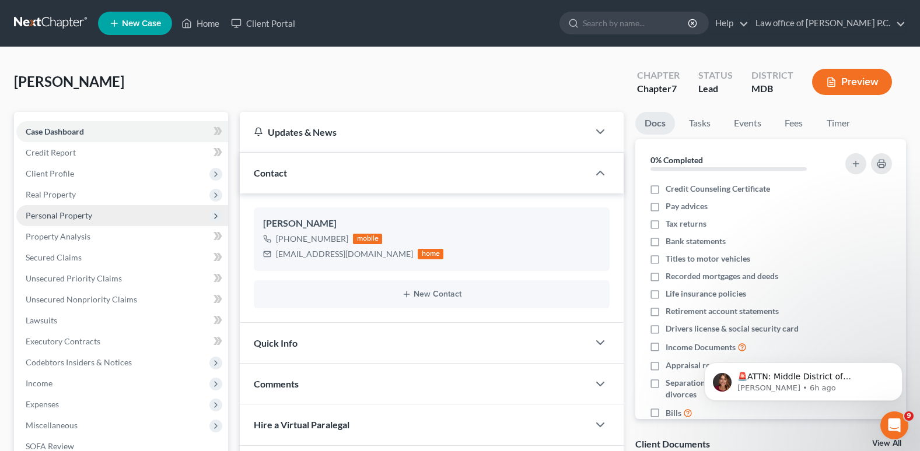
click at [63, 216] on span "Personal Property" at bounding box center [59, 216] width 66 height 10
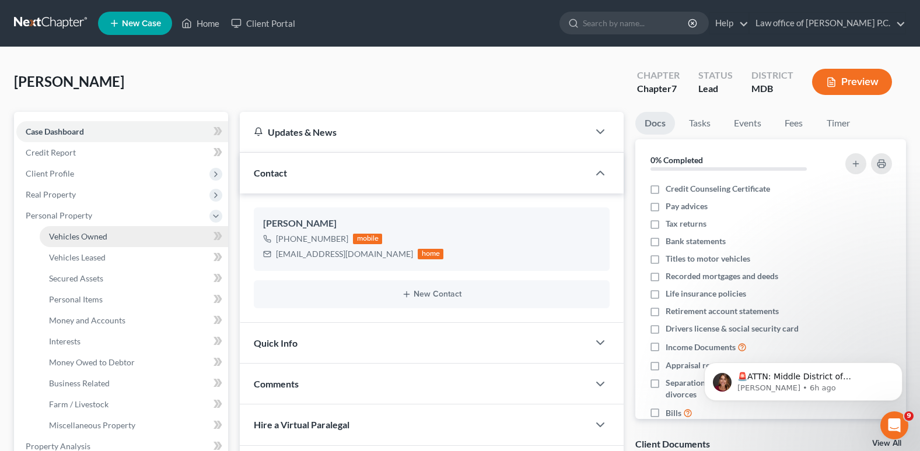
click at [63, 238] on span "Vehicles Owned" at bounding box center [78, 237] width 58 height 10
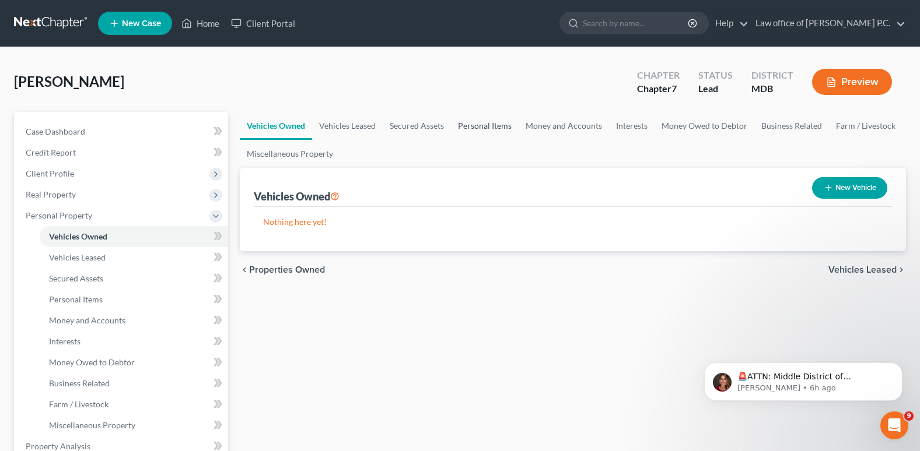
click at [476, 127] on link "Personal Items" at bounding box center [485, 126] width 68 height 28
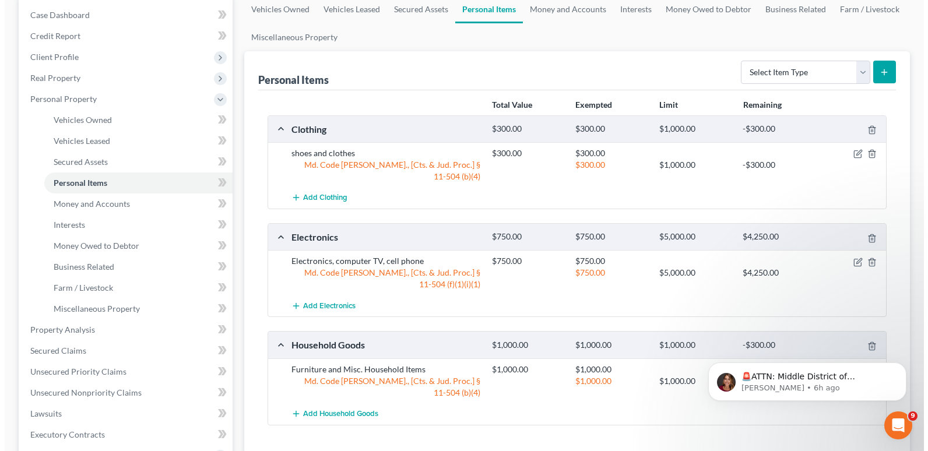
scroll to position [58, 0]
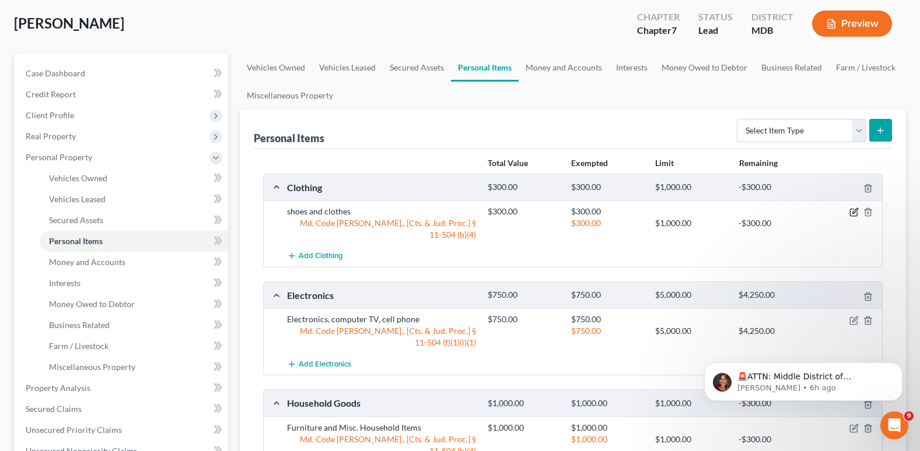
click at [853, 213] on icon "button" at bounding box center [854, 211] width 5 height 5
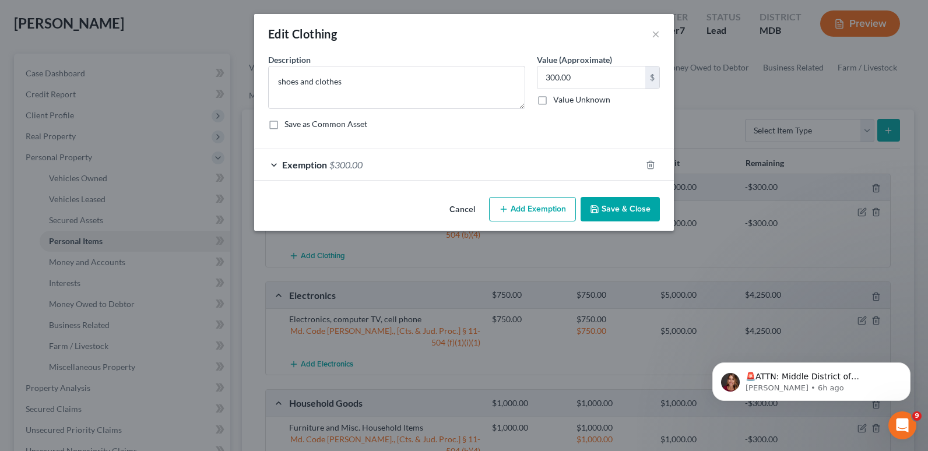
click at [270, 164] on div "Exemption $300.00" at bounding box center [447, 164] width 387 height 31
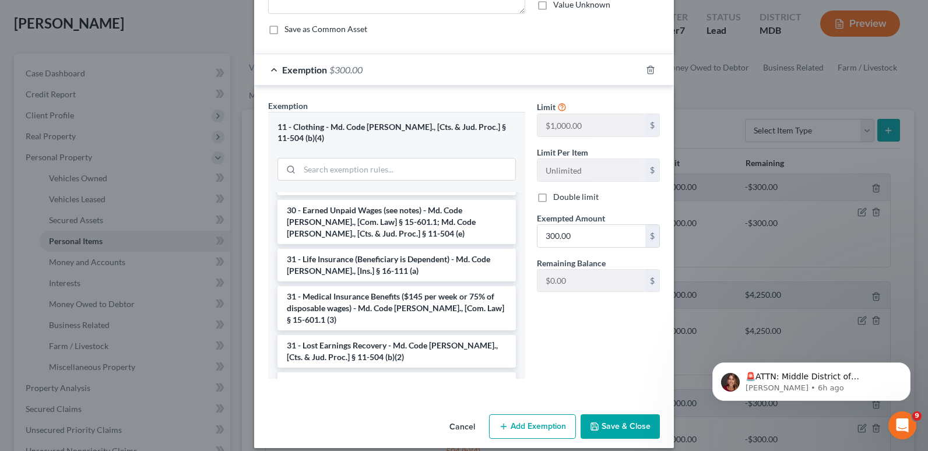
scroll to position [867, 0]
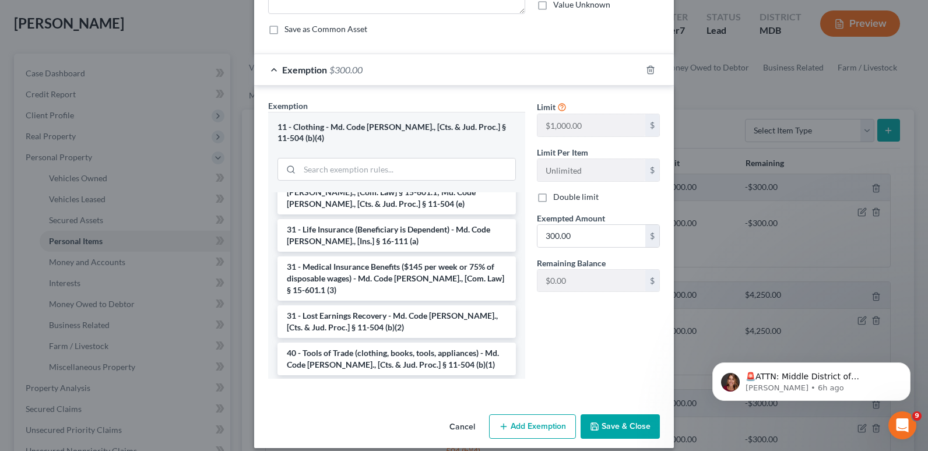
click at [605, 415] on button "Save & Close" at bounding box center [620, 427] width 79 height 24
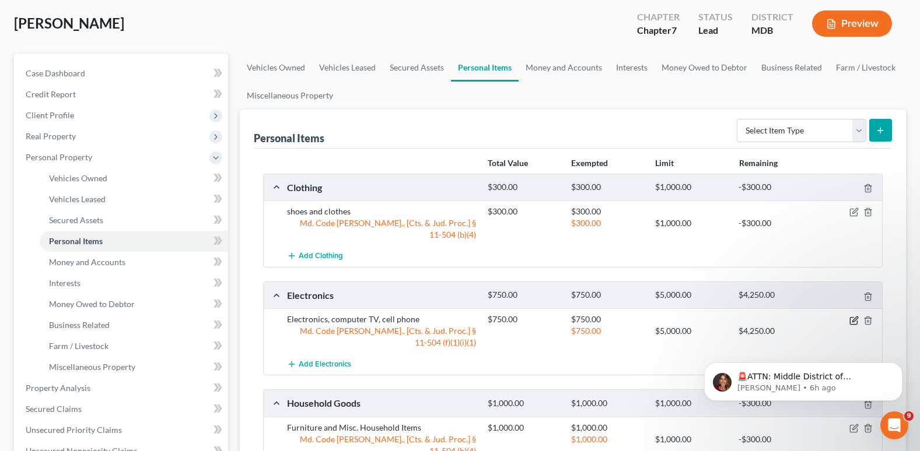
click at [855, 316] on icon "button" at bounding box center [853, 320] width 9 height 9
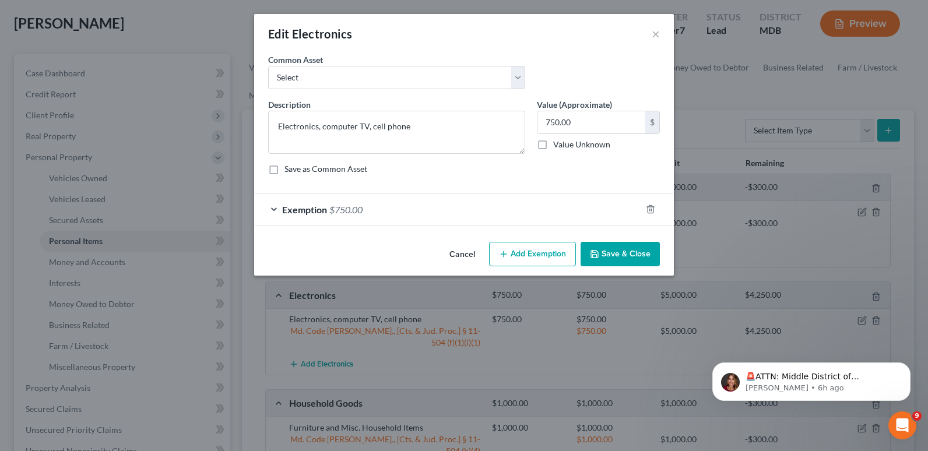
click at [279, 209] on div "Exemption $750.00" at bounding box center [447, 209] width 387 height 31
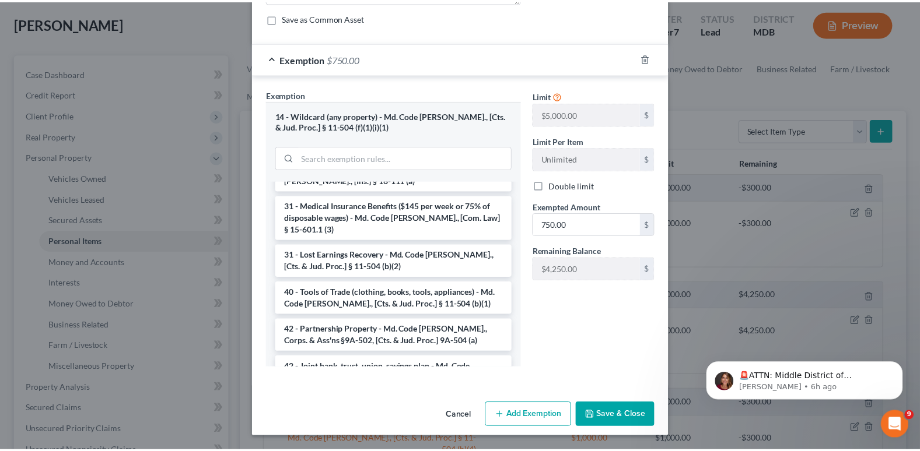
scroll to position [949, 0]
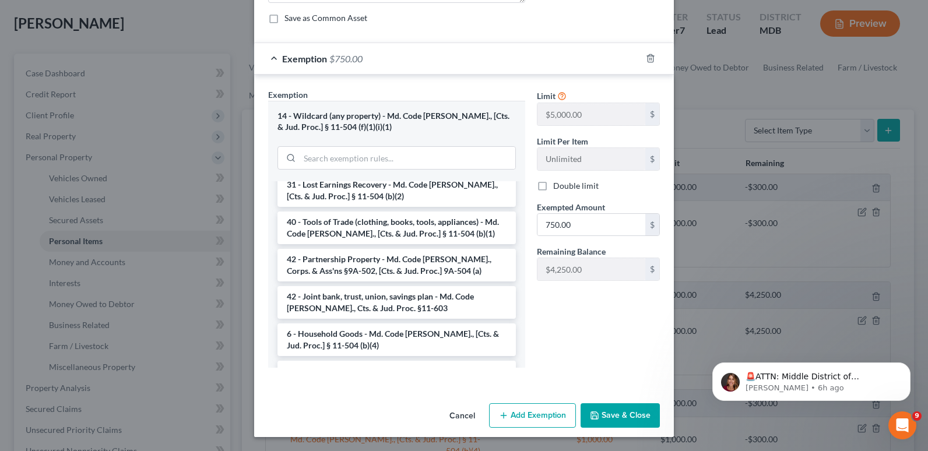
click at [618, 413] on button "Save & Close" at bounding box center [620, 416] width 79 height 24
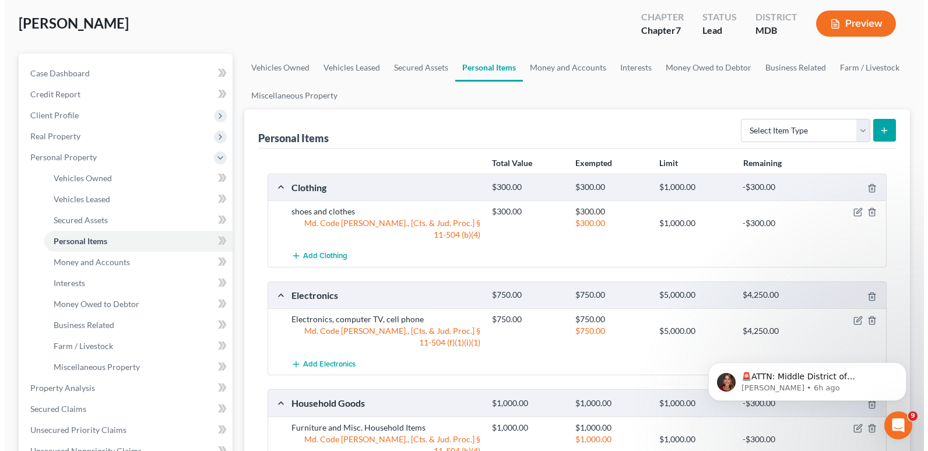
scroll to position [175, 0]
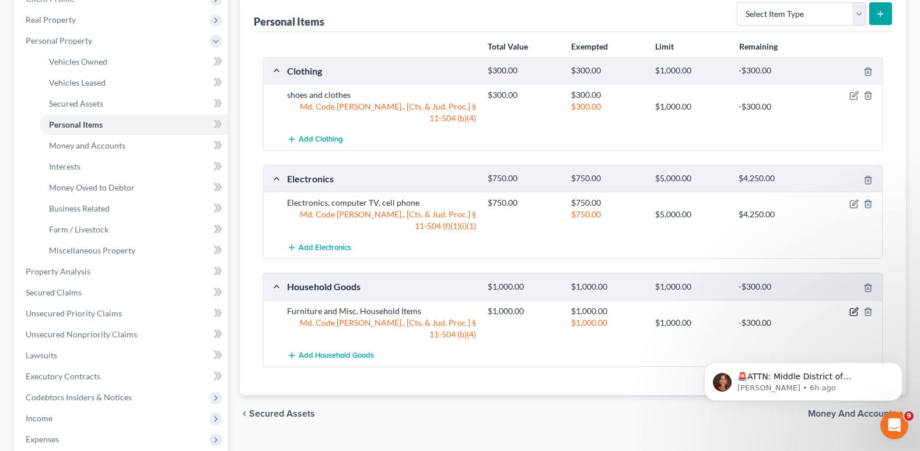
click at [855, 307] on icon "button" at bounding box center [853, 311] width 9 height 9
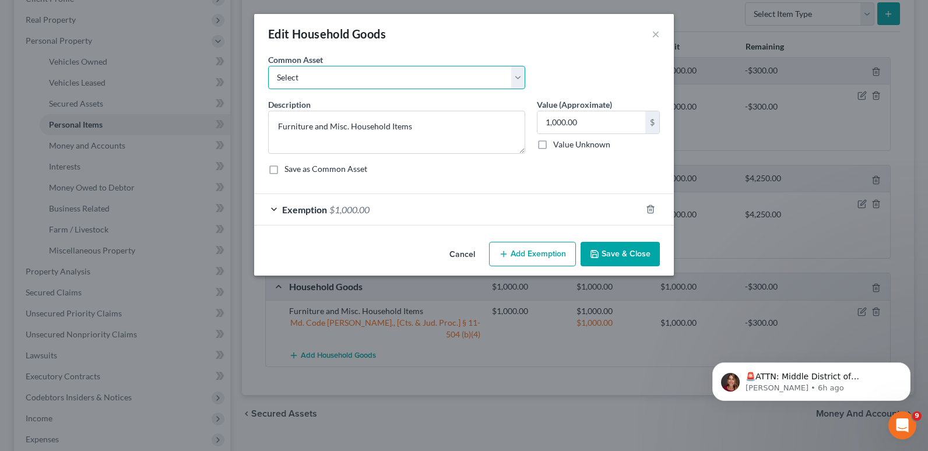
click at [520, 79] on select "Select Furniture and Misc. Household Items Furniture and Misc. Household Items" at bounding box center [396, 77] width 257 height 23
select select "0"
click at [268, 66] on select "Select Furniture and Misc. Household Items Furniture and Misc. Household Items" at bounding box center [396, 77] width 257 height 23
type input "2,500.00"
click at [289, 209] on span "Exemption" at bounding box center [304, 209] width 45 height 11
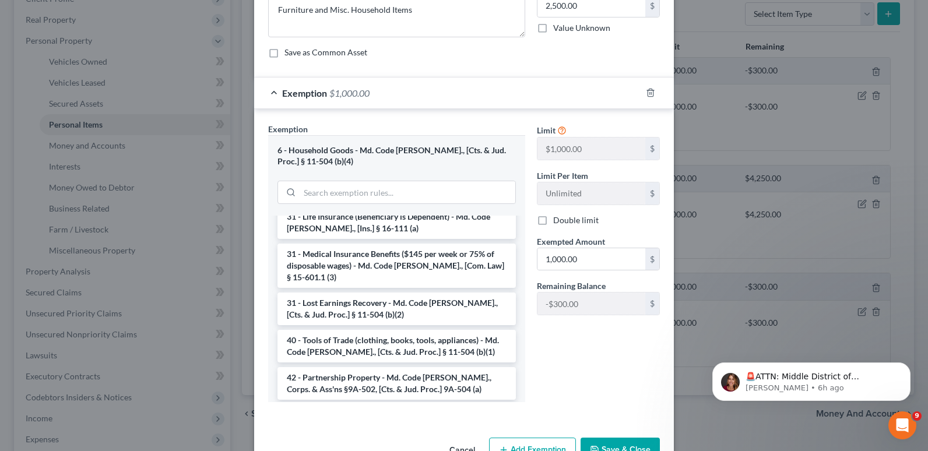
scroll to position [1061, 0]
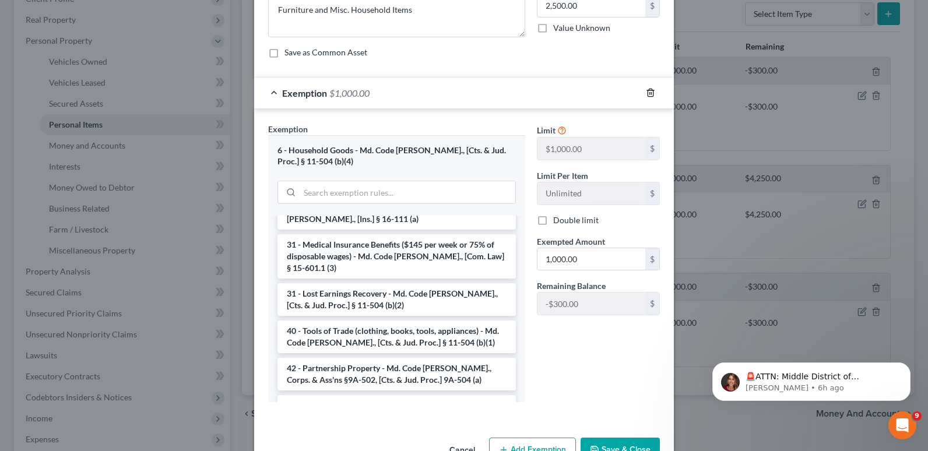
click at [646, 93] on icon "button" at bounding box center [650, 92] width 9 height 9
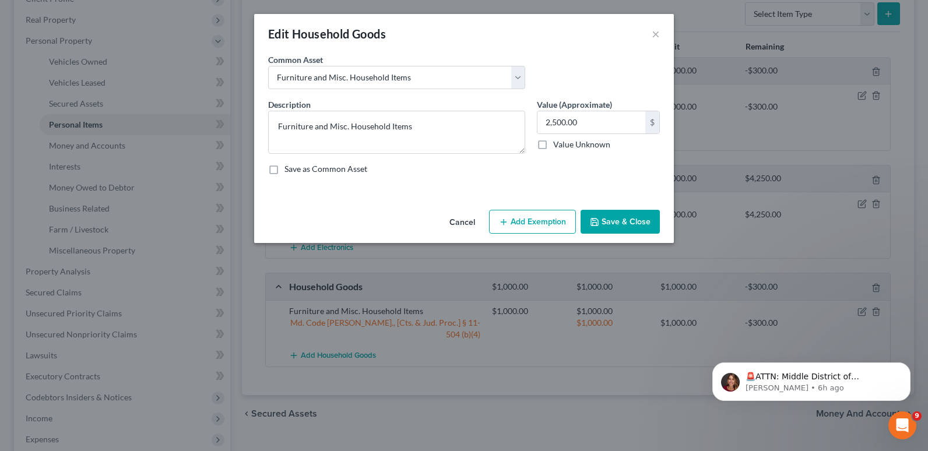
scroll to position [0, 0]
click at [589, 124] on input "2,500.00" at bounding box center [592, 122] width 108 height 22
type input "1,000"
click at [625, 221] on button "Save & Close" at bounding box center [620, 222] width 79 height 24
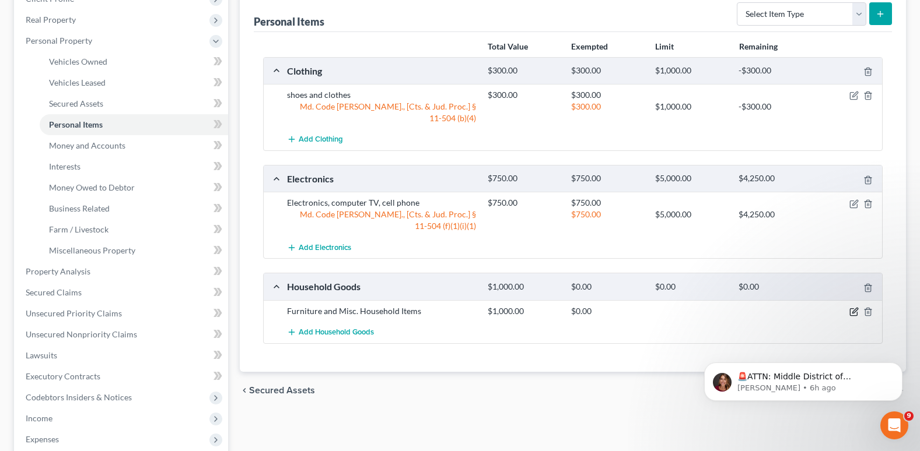
click at [851, 307] on icon "button" at bounding box center [853, 311] width 9 height 9
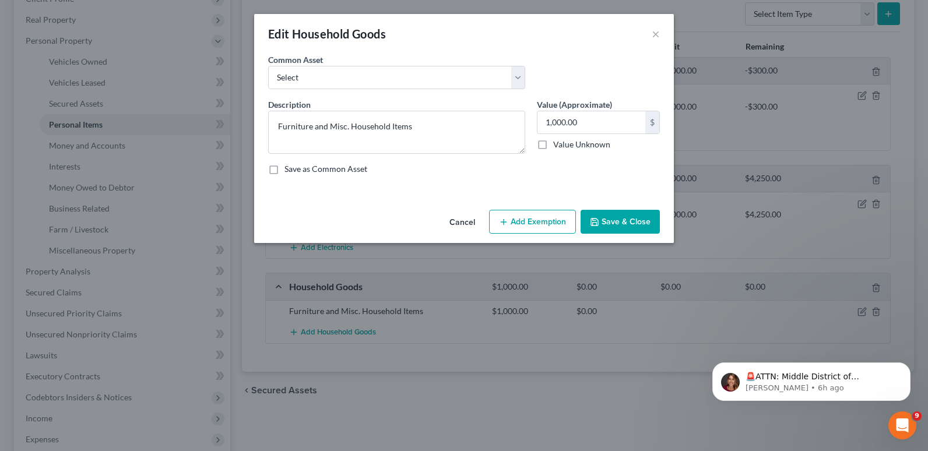
click at [541, 223] on button "Add Exemption" at bounding box center [532, 222] width 87 height 24
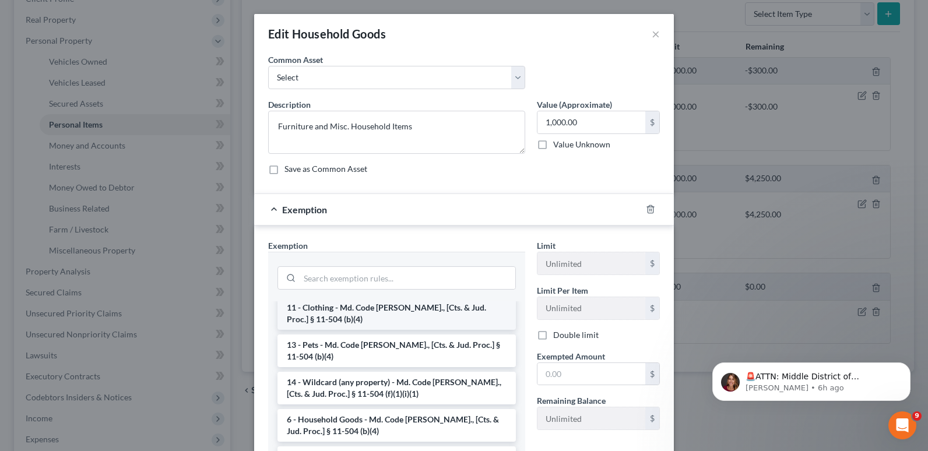
scroll to position [58, 0]
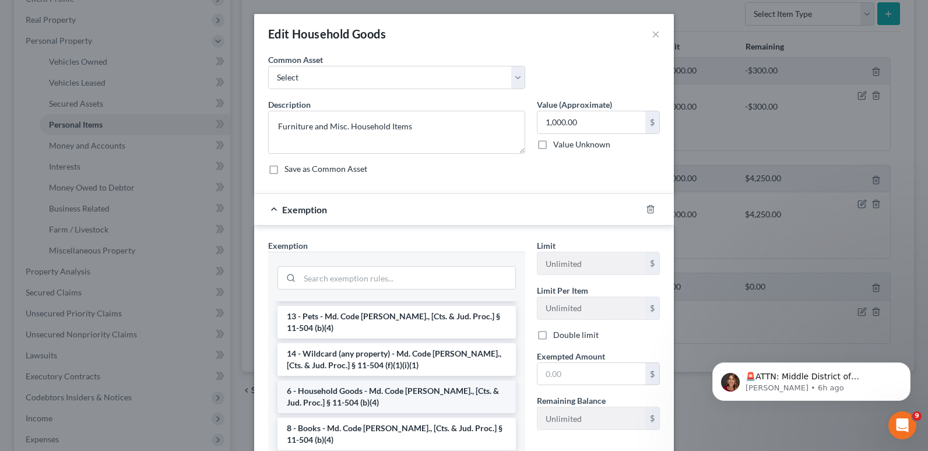
click at [336, 395] on li "6 - Household Goods - Md. Code [PERSON_NAME]., [Cts. & Jud. Proc.] § 11-504 (b)…" at bounding box center [397, 397] width 239 height 33
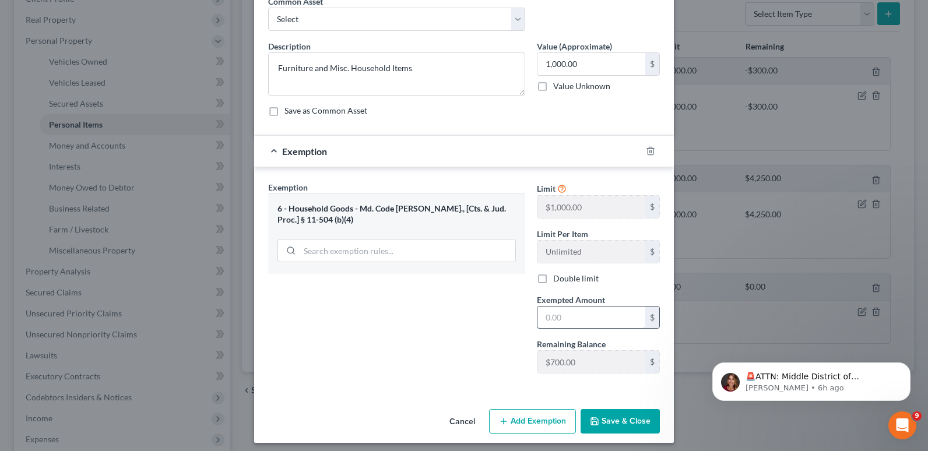
click at [549, 317] on input "text" at bounding box center [592, 318] width 108 height 22
type input "7"
type input "500"
click at [413, 350] on div "Exemption Set must be selected for CA. Exemption * 6 - Household Goods - Md. Co…" at bounding box center [396, 282] width 269 height 202
click at [565, 318] on input "500" at bounding box center [592, 318] width 108 height 22
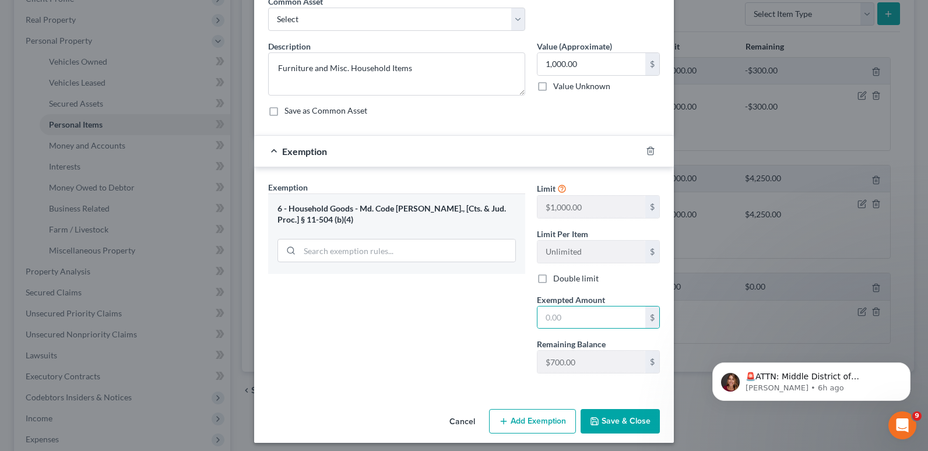
click at [394, 330] on div "Exemption Set must be selected for CA. Exemption * 6 - Household Goods - Md. Co…" at bounding box center [396, 282] width 269 height 202
click at [548, 318] on input "text" at bounding box center [592, 318] width 108 height 22
type input "700"
click at [466, 328] on div "Exemption Set must be selected for CA. Exemption * 6 - Household Goods - Md. Co…" at bounding box center [396, 282] width 269 height 202
click at [614, 420] on button "Save & Close" at bounding box center [620, 421] width 79 height 24
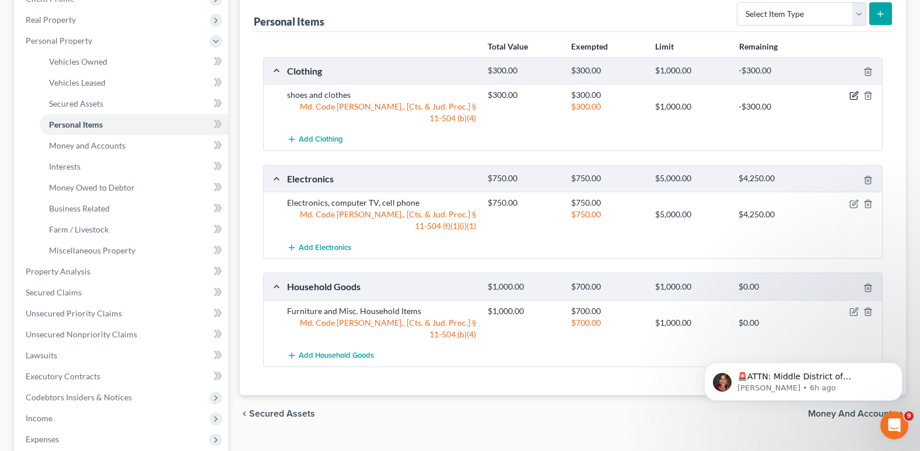
click at [849, 94] on icon "button" at bounding box center [853, 95] width 9 height 9
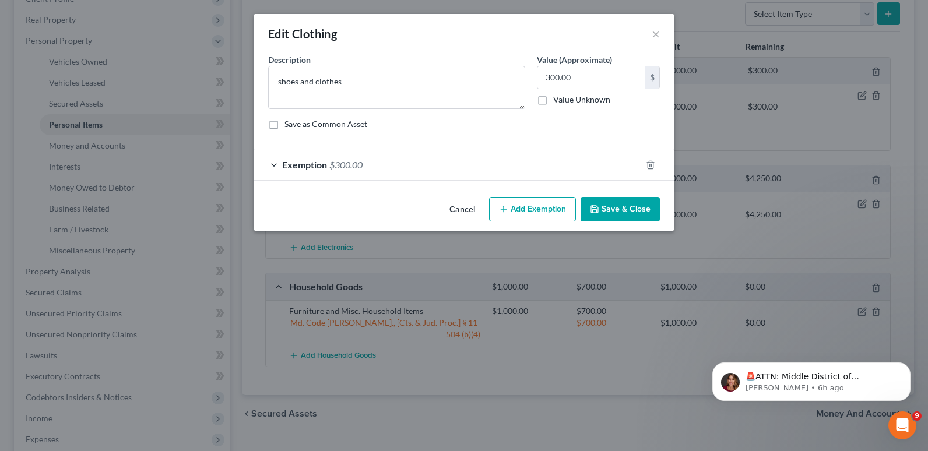
click at [288, 160] on span "Exemption" at bounding box center [304, 164] width 45 height 11
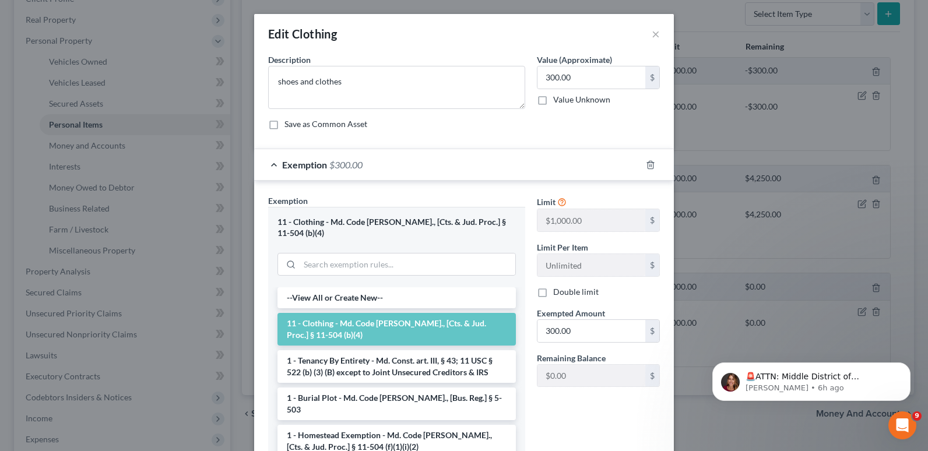
click at [342, 319] on li "11 - Clothing - Md. Code [PERSON_NAME]., [Cts. & Jud. Proc.] § 11-504 (b)(4)" at bounding box center [397, 329] width 239 height 33
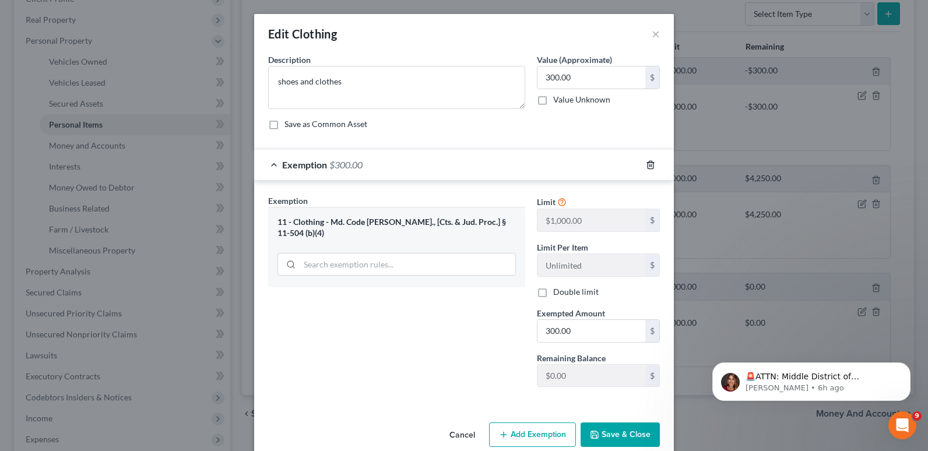
click at [647, 163] on icon "button" at bounding box center [650, 164] width 9 height 9
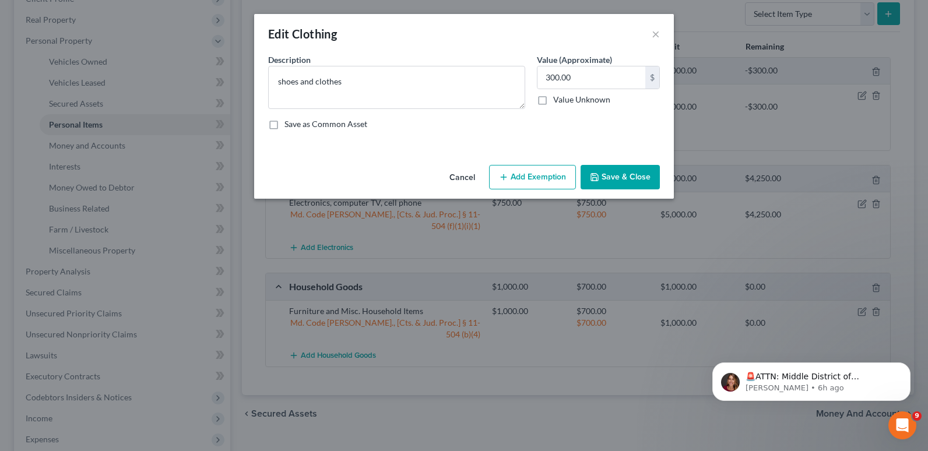
click at [618, 177] on button "Save & Close" at bounding box center [620, 177] width 79 height 24
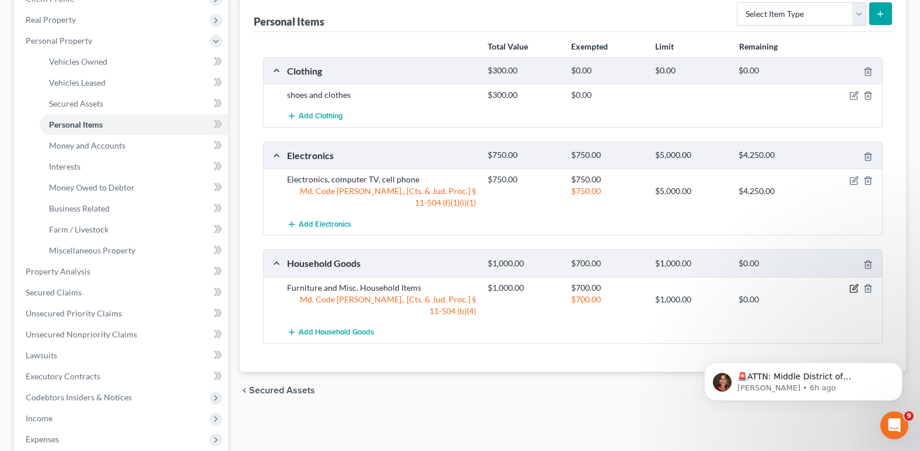
click at [854, 285] on icon "button" at bounding box center [854, 287] width 5 height 5
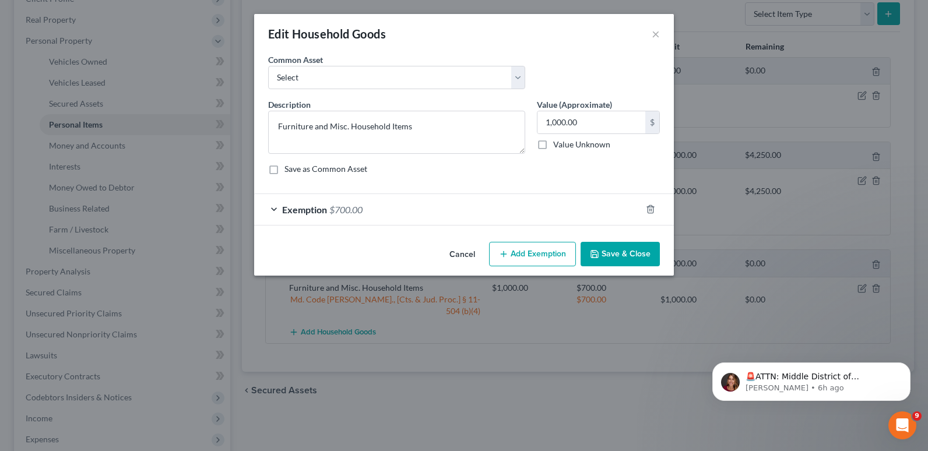
click at [304, 206] on span "Exemption" at bounding box center [304, 209] width 45 height 11
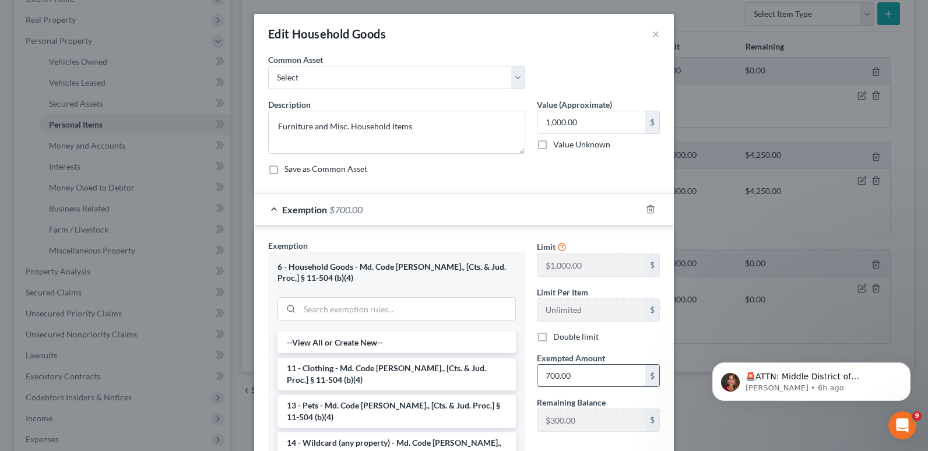
click at [572, 376] on input "700.00" at bounding box center [592, 376] width 108 height 22
type input "1,000"
click at [649, 345] on div "Limit $1,000.00 $ Limit Per Item Unlimited $ Double limit Exempted Amount * 1,0…" at bounding box center [598, 341] width 135 height 202
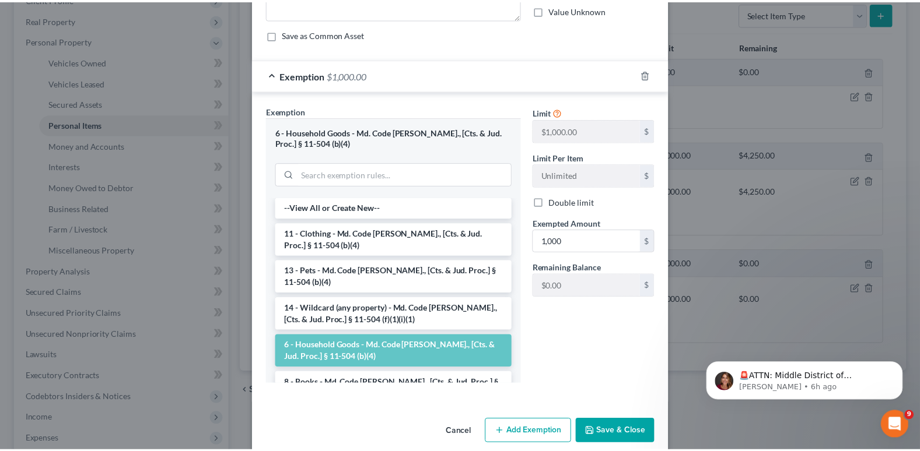
scroll to position [151, 0]
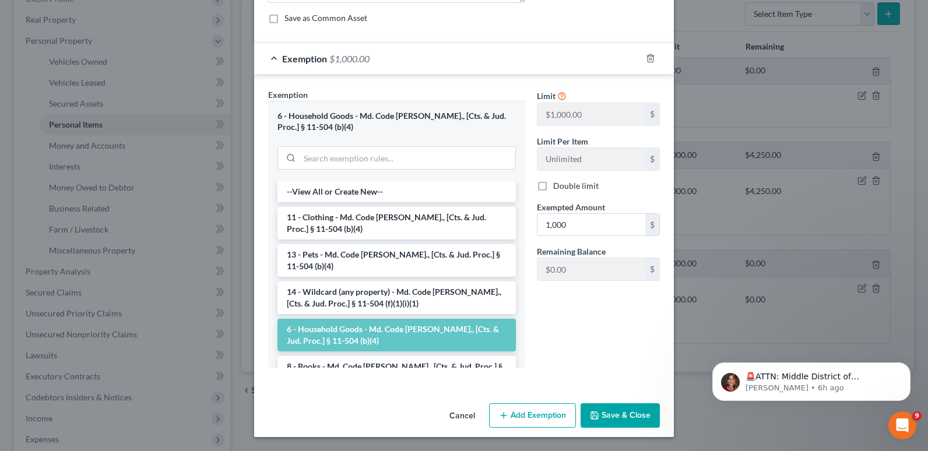
click at [628, 416] on button "Save & Close" at bounding box center [620, 416] width 79 height 24
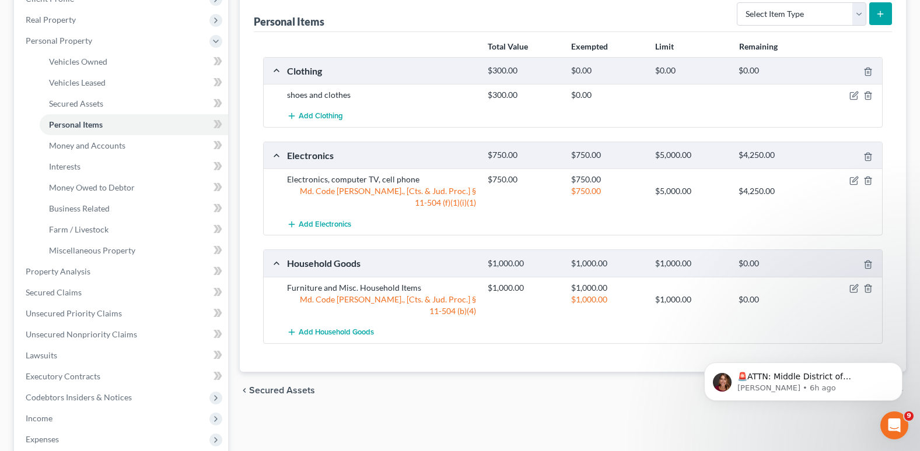
scroll to position [117, 0]
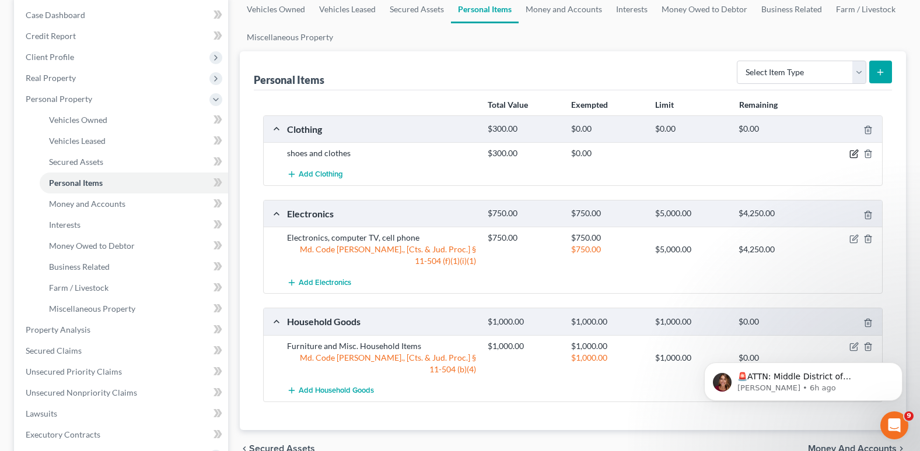
click at [856, 153] on icon "button" at bounding box center [854, 152] width 5 height 5
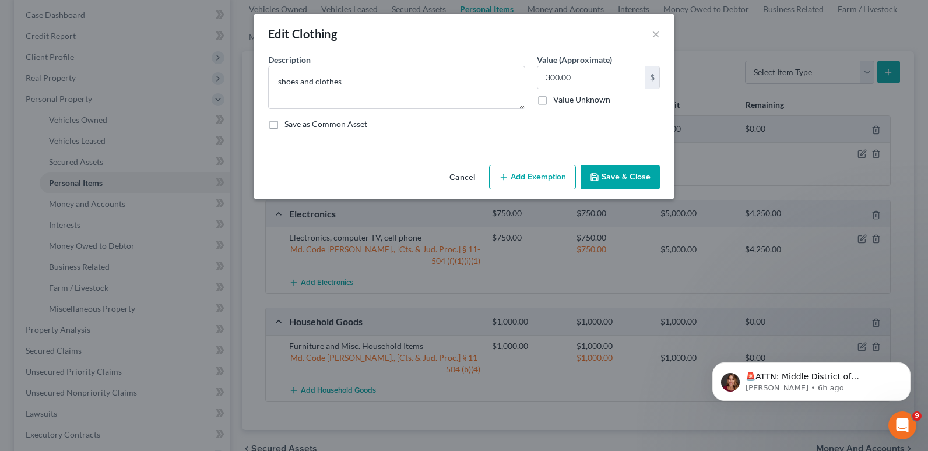
click at [521, 178] on button "Add Exemption" at bounding box center [532, 177] width 87 height 24
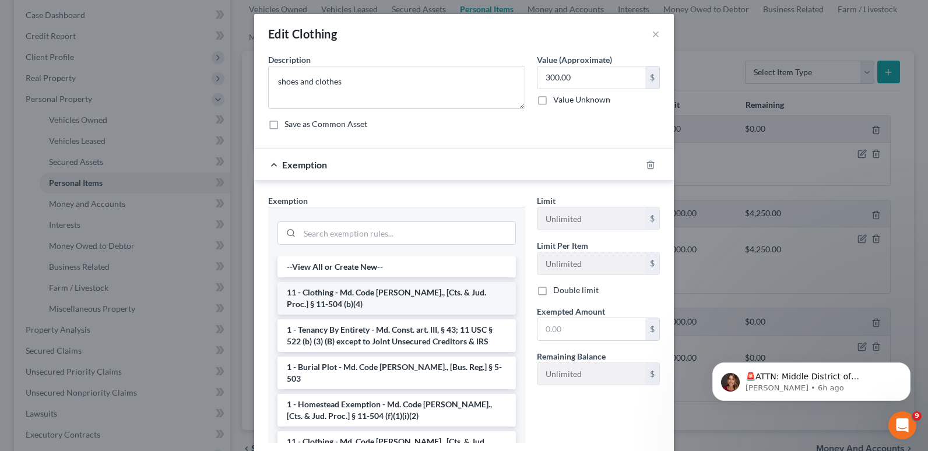
click at [362, 295] on li "11 - Clothing - Md. Code [PERSON_NAME]., [Cts. & Jud. Proc.] § 11-504 (b)(4)" at bounding box center [397, 298] width 239 height 33
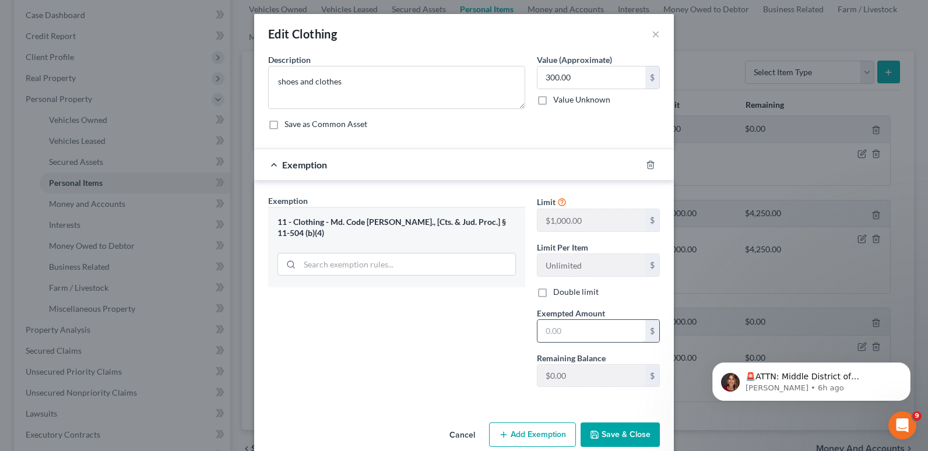
click at [545, 330] on input "text" at bounding box center [592, 331] width 108 height 22
type input "200"
click at [570, 72] on input "300.00" at bounding box center [592, 77] width 108 height 22
type input "200"
click at [443, 311] on div "Exemption Set must be selected for CA. Exemption * 11 - Clothing - Md. Code [PE…" at bounding box center [396, 296] width 269 height 202
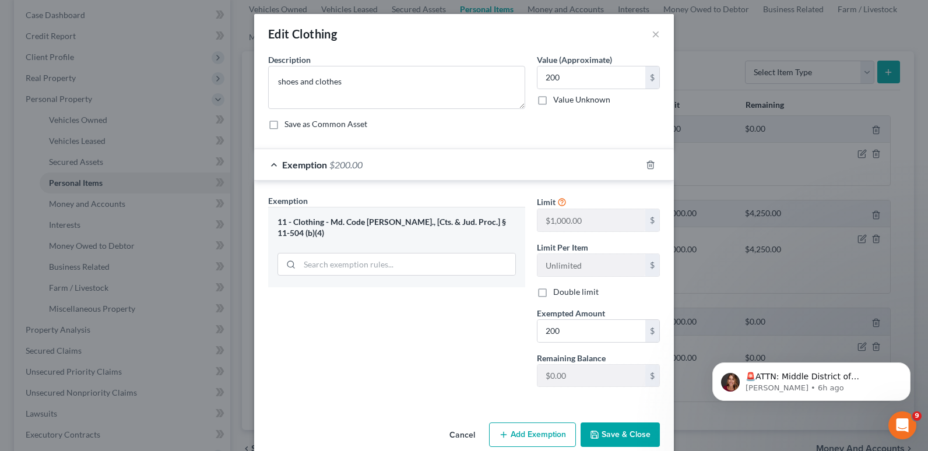
click at [619, 432] on button "Save & Close" at bounding box center [620, 435] width 79 height 24
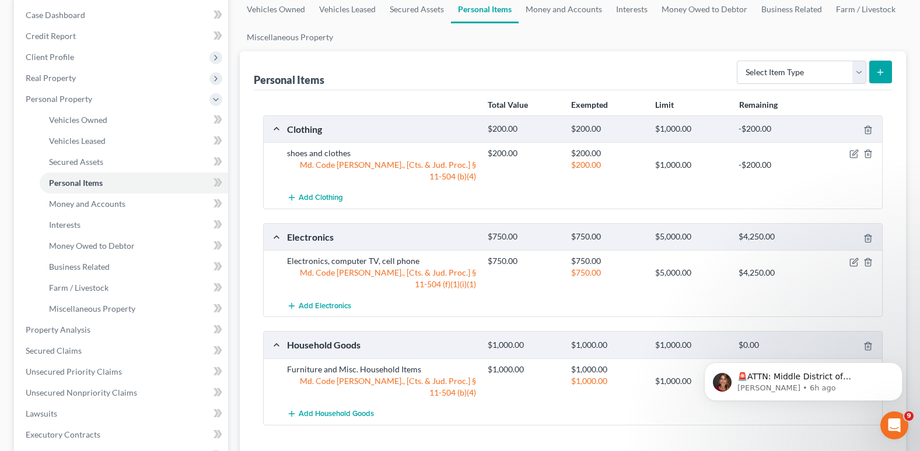
click at [849, 347] on div "🚨ATTN: Middle District of [US_STATE] The court has added a new Credit Counselin…" at bounding box center [803, 328] width 215 height 146
click at [847, 346] on div "🚨ATTN: Middle District of [US_STATE] The court has added a new Credit Counselin…" at bounding box center [803, 328] width 215 height 146
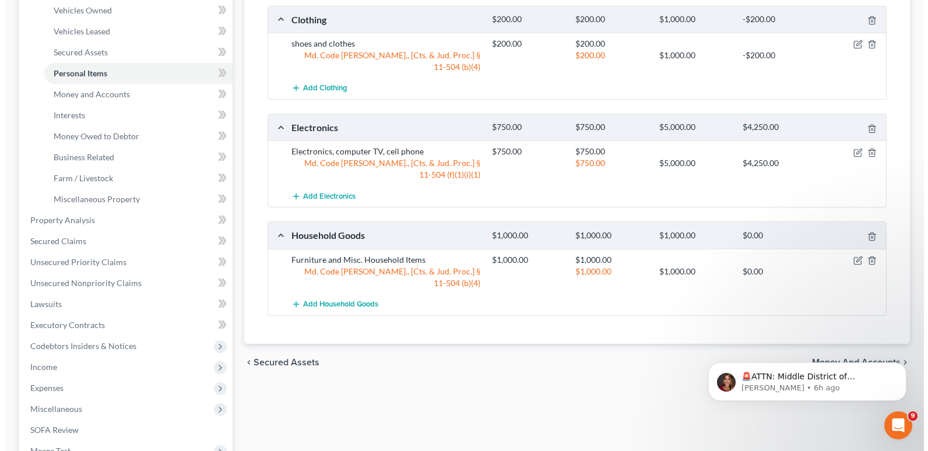
scroll to position [233, 0]
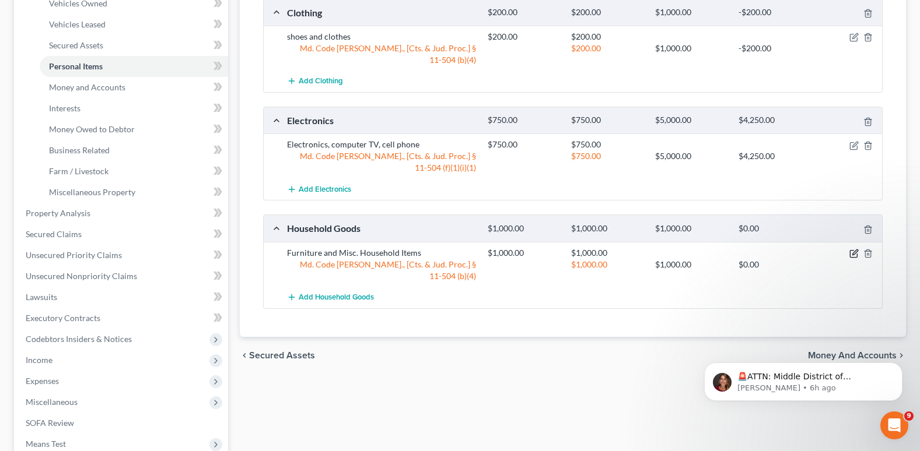
click at [855, 249] on icon "button" at bounding box center [853, 253] width 9 height 9
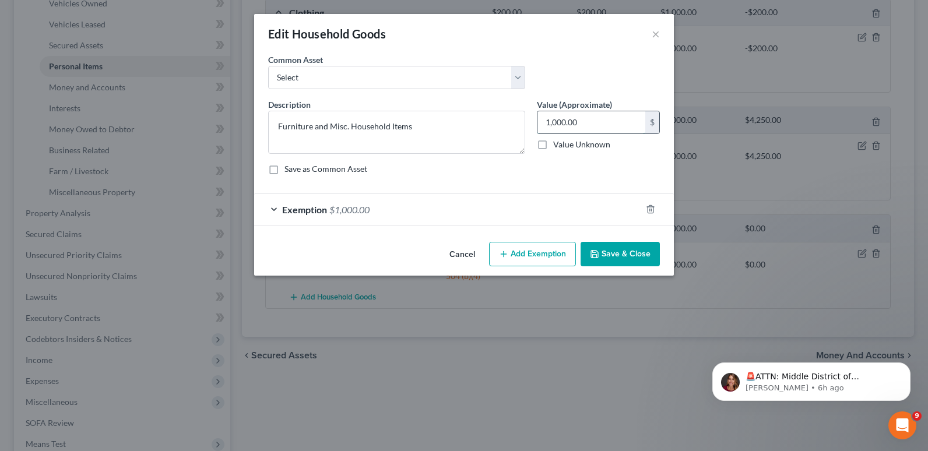
click at [588, 122] on input "1,000.00" at bounding box center [592, 122] width 108 height 22
type input "800"
click at [299, 208] on span "Exemption" at bounding box center [304, 209] width 45 height 11
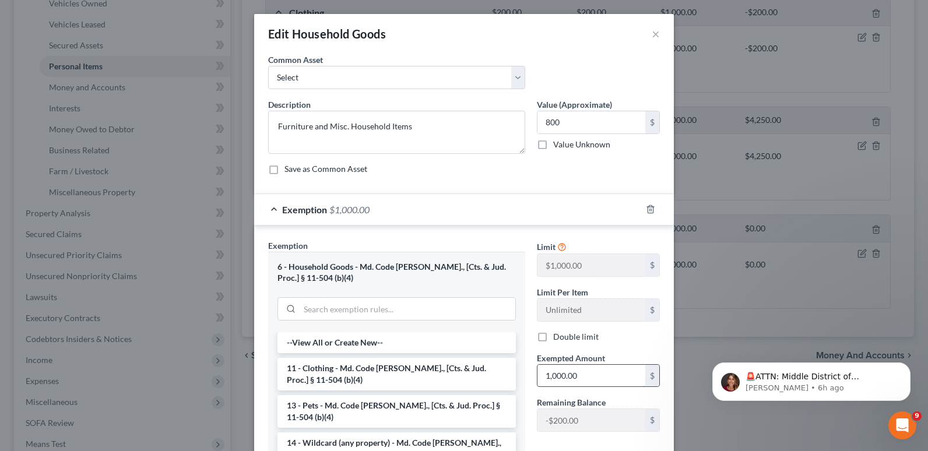
click at [584, 375] on input "1,000.00" at bounding box center [592, 376] width 108 height 22
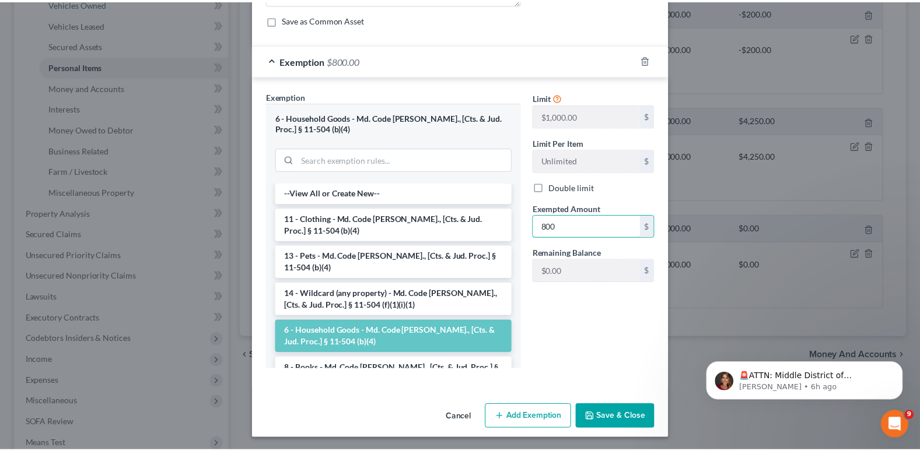
scroll to position [151, 0]
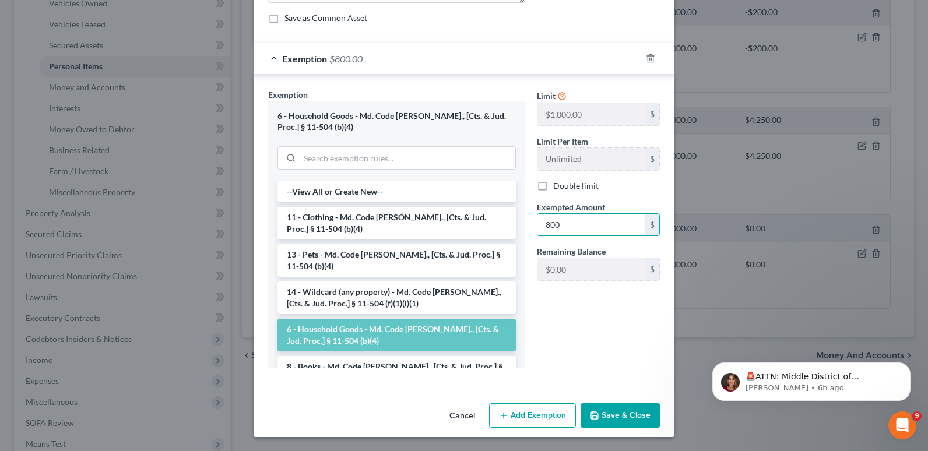
type input "800"
click at [612, 414] on button "Save & Close" at bounding box center [620, 416] width 79 height 24
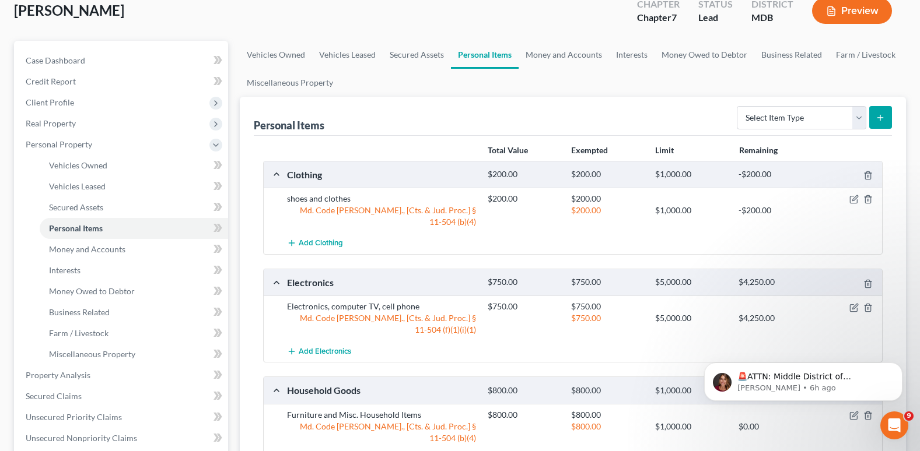
scroll to position [0, 0]
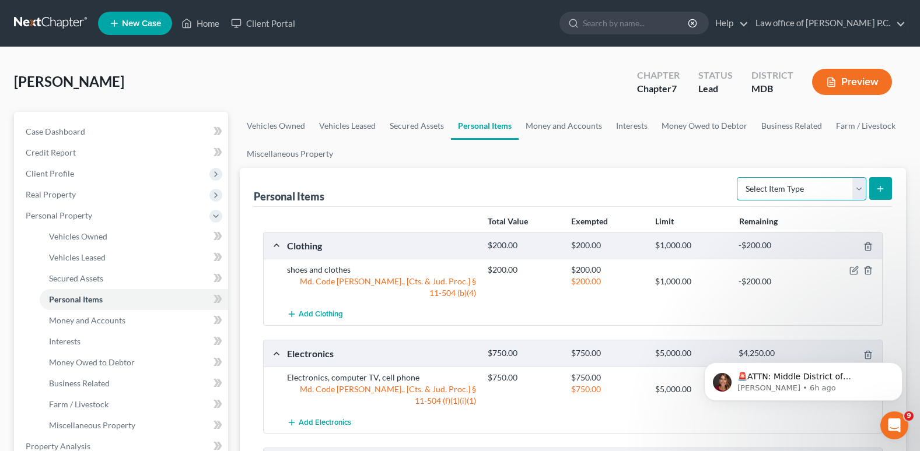
click at [860, 191] on select "Select Item Type Clothing Collectibles Of Value Electronics Firearms Household …" at bounding box center [801, 188] width 129 height 23
click at [552, 150] on ul "Vehicles Owned Vehicles Leased Secured Assets Personal Items Money and Accounts…" at bounding box center [573, 140] width 666 height 56
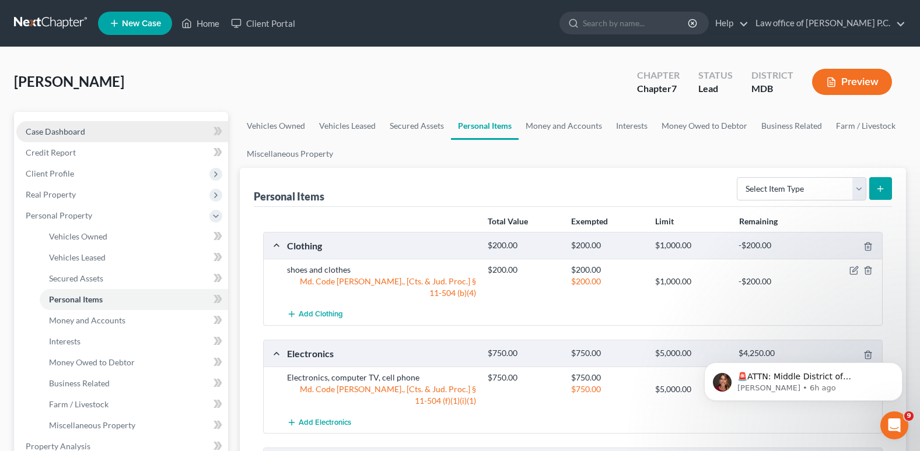
click at [59, 130] on span "Case Dashboard" at bounding box center [55, 132] width 59 height 10
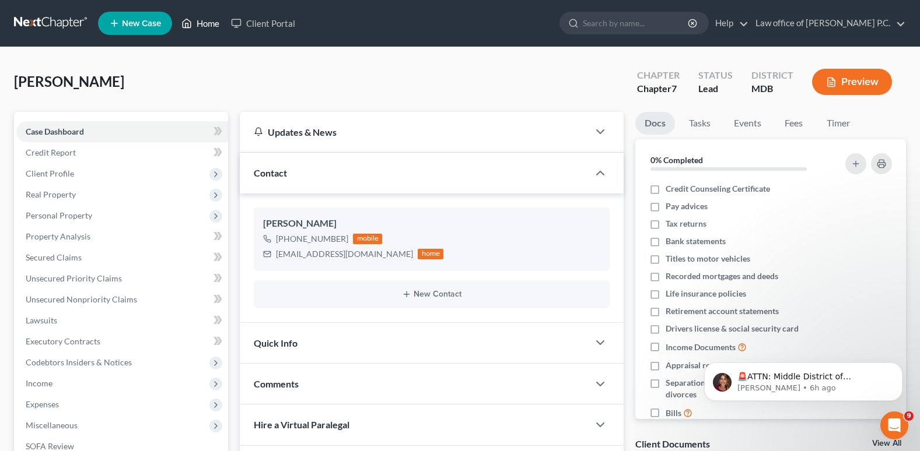
click at [208, 22] on link "Home" at bounding box center [201, 23] width 50 height 21
